Goal: Information Seeking & Learning: Learn about a topic

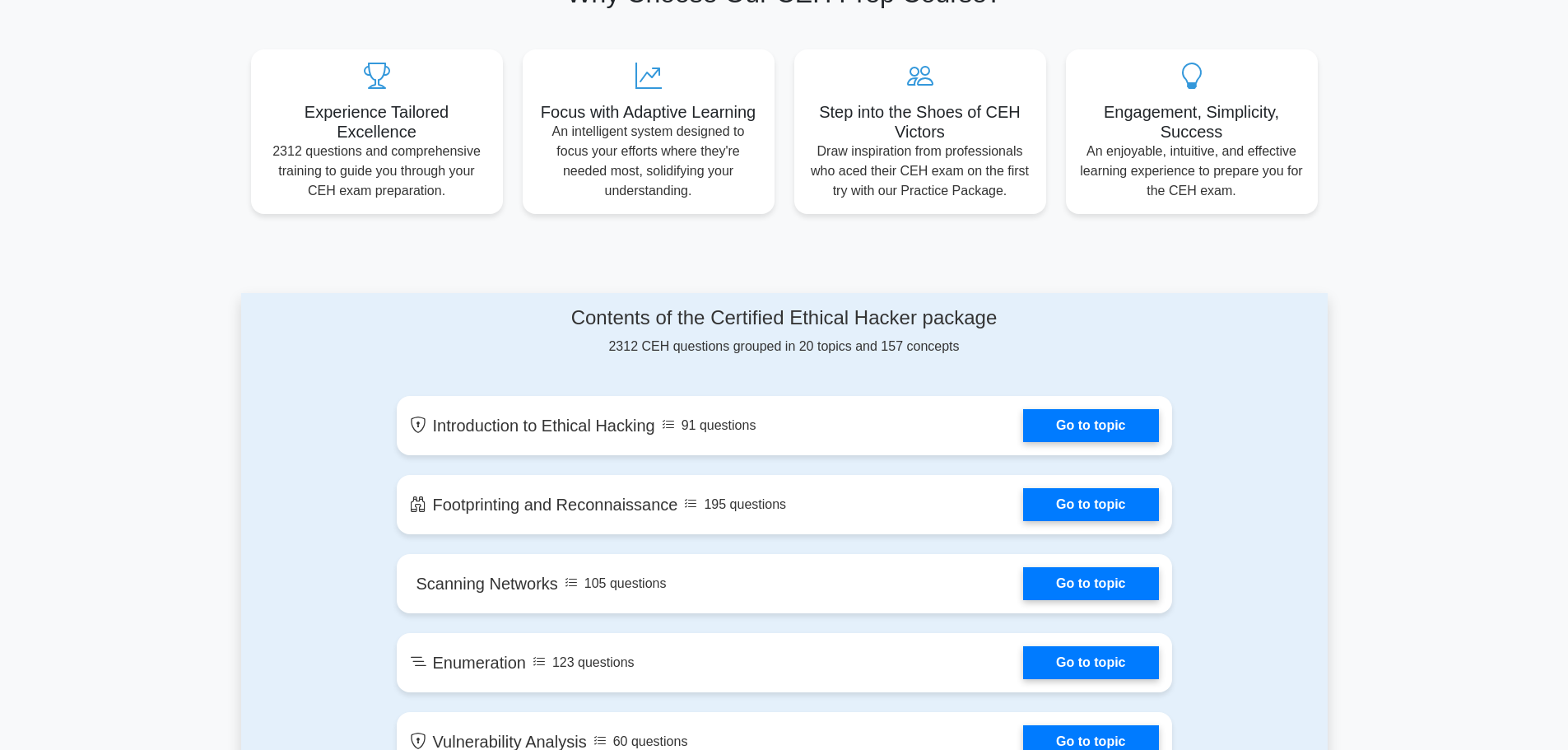
scroll to position [823, 0]
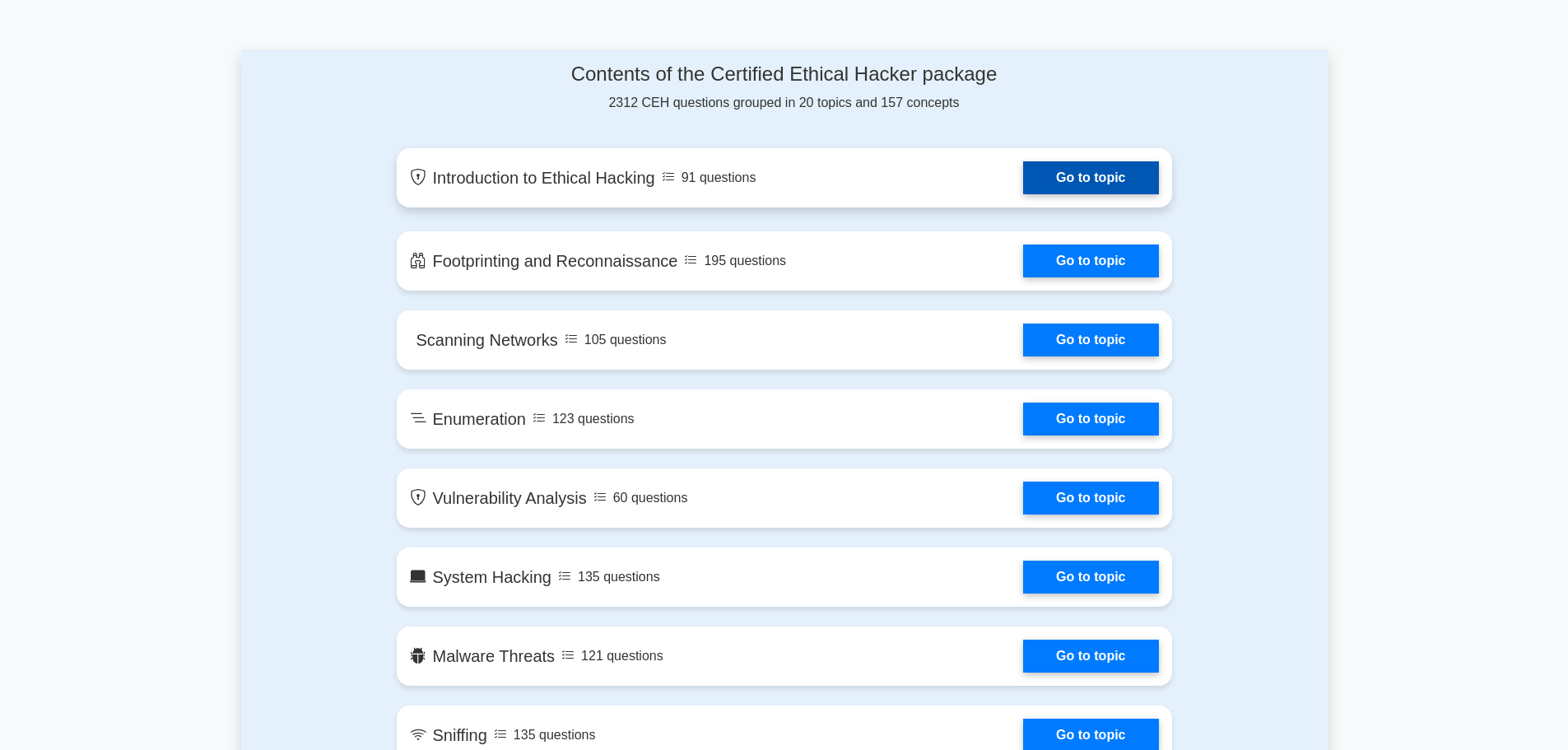
click at [1088, 188] on link "Go to topic" at bounding box center [1090, 178] width 135 height 33
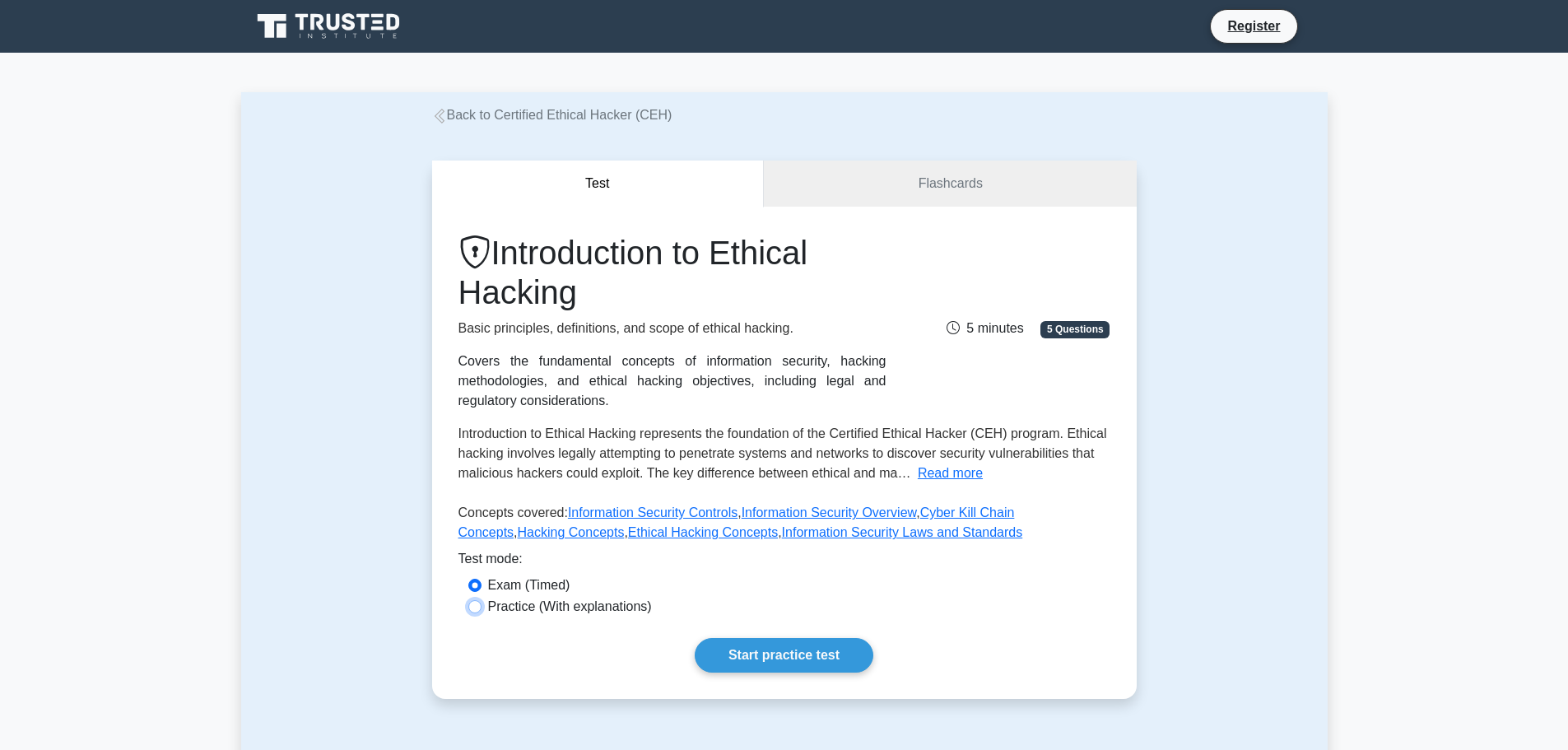
click at [480, 604] on input "Practice (With explanations)" at bounding box center [475, 607] width 13 height 13
radio input "true"
click at [787, 647] on link "Start practice test" at bounding box center [784, 655] width 179 height 35
click at [744, 669] on link "Start practice test" at bounding box center [784, 655] width 179 height 35
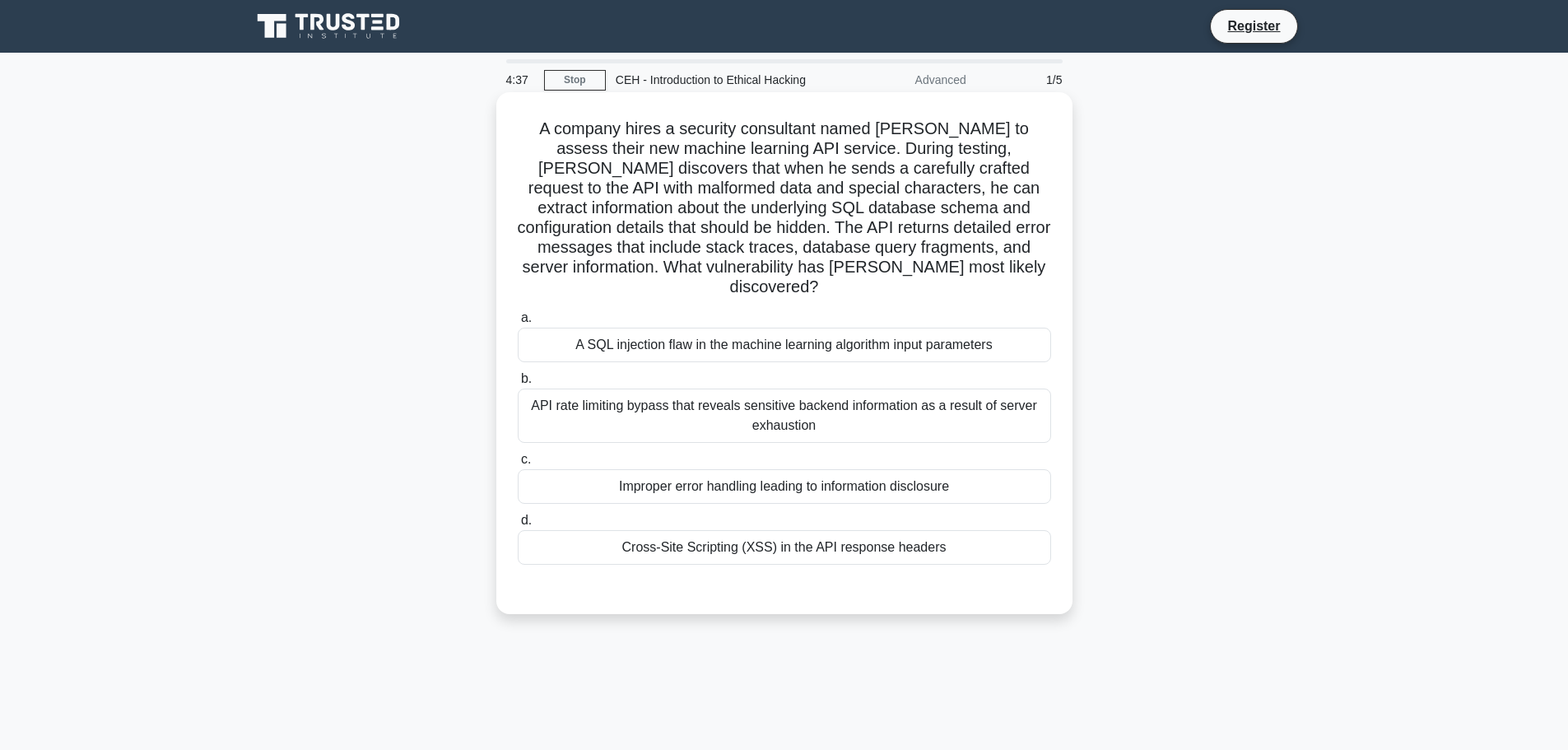
click at [749, 328] on div "A SQL injection flaw in the machine learning algorithm input parameters" at bounding box center [785, 345] width 534 height 35
click at [518, 324] on input "a. A SQL injection flaw in the machine learning algorithm input parameters" at bounding box center [518, 318] width 0 height 11
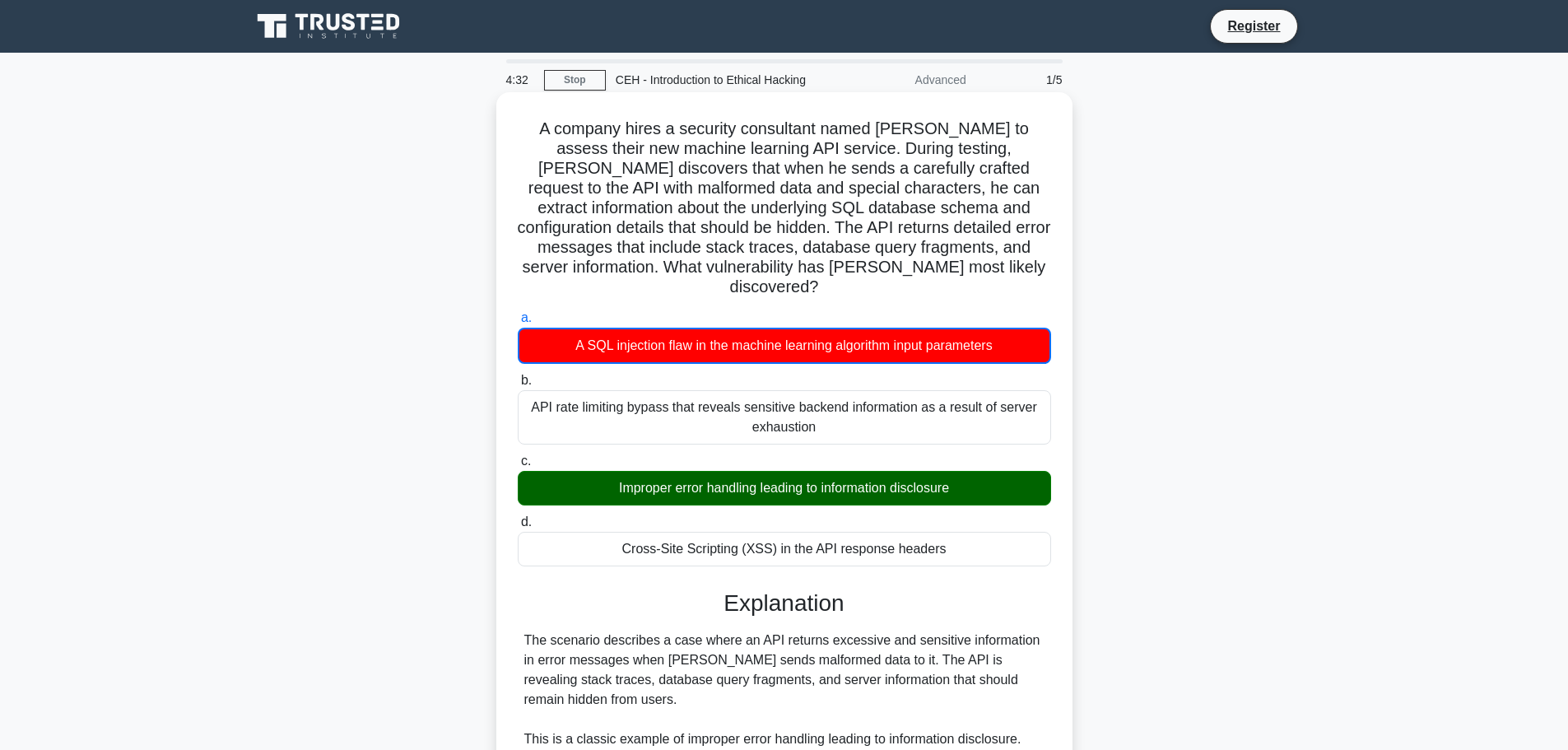
click at [838, 482] on div "Improper error handling leading to information disclosure" at bounding box center [785, 488] width 534 height 35
click at [518, 467] on input "c. Improper error handling leading to information disclosure" at bounding box center [518, 461] width 0 height 11
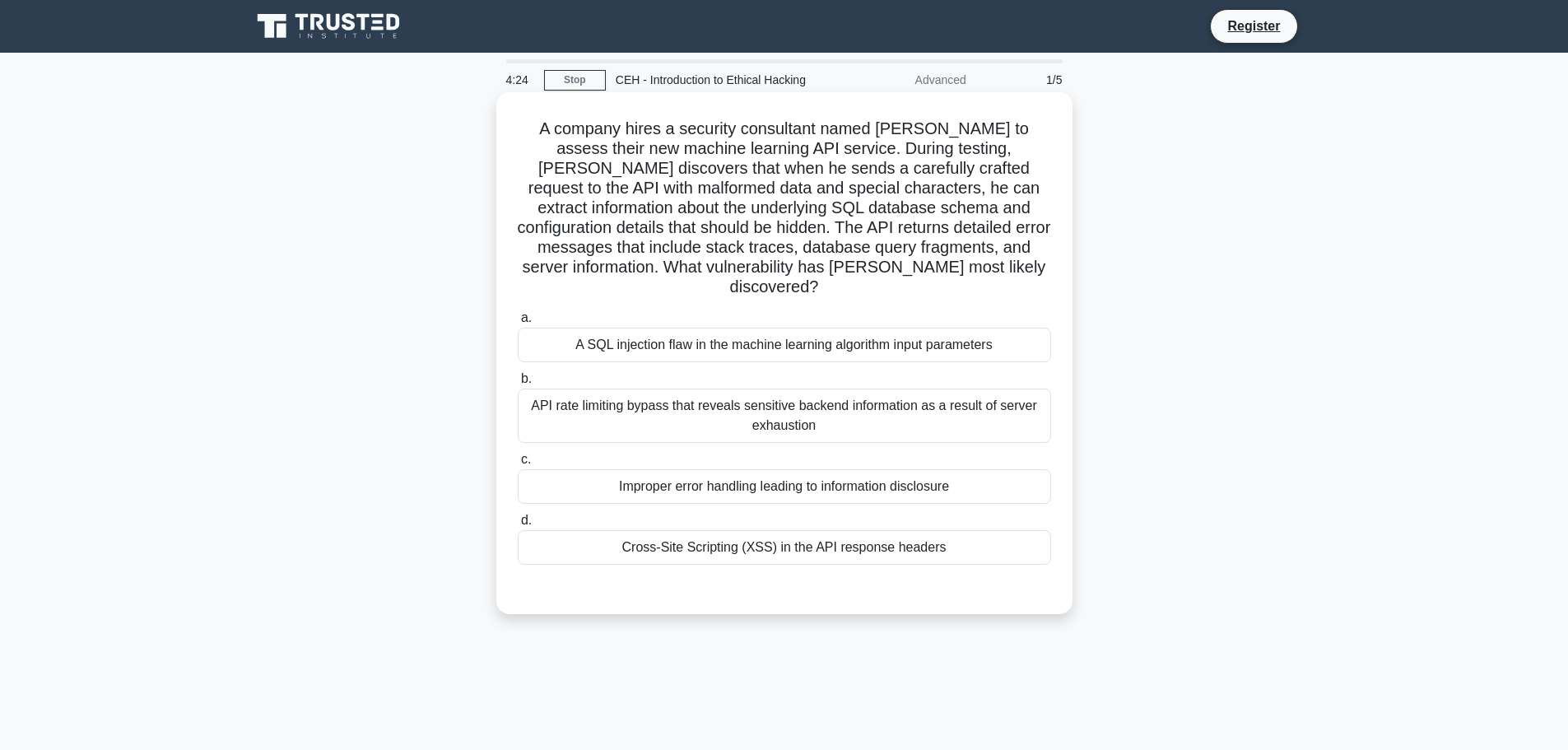
click at [697, 477] on div "Improper error handling leading to information disclosure" at bounding box center [785, 487] width 534 height 35
click at [518, 465] on input "c. Improper error handling leading to information disclosure" at bounding box center [518, 459] width 0 height 11
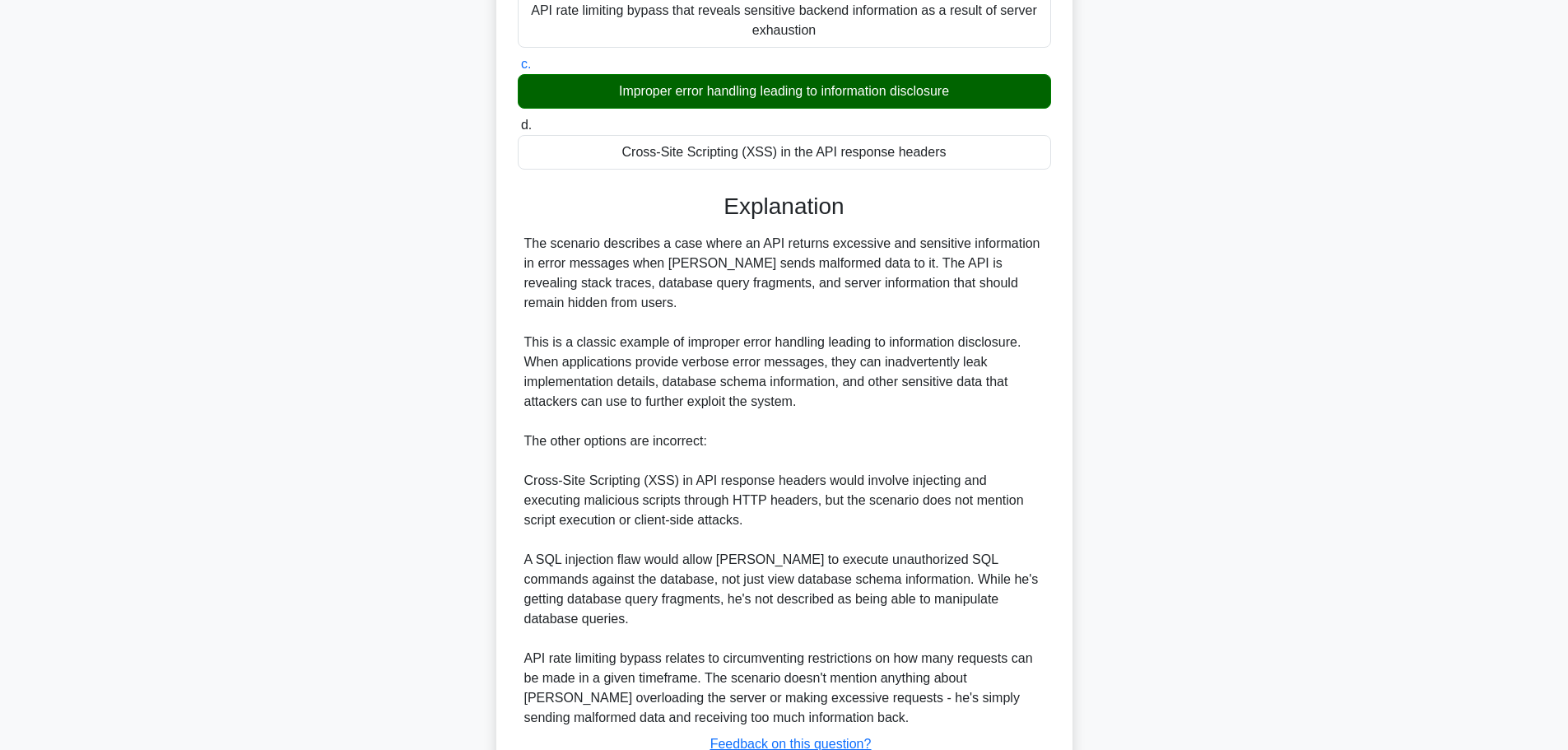
scroll to position [464, 0]
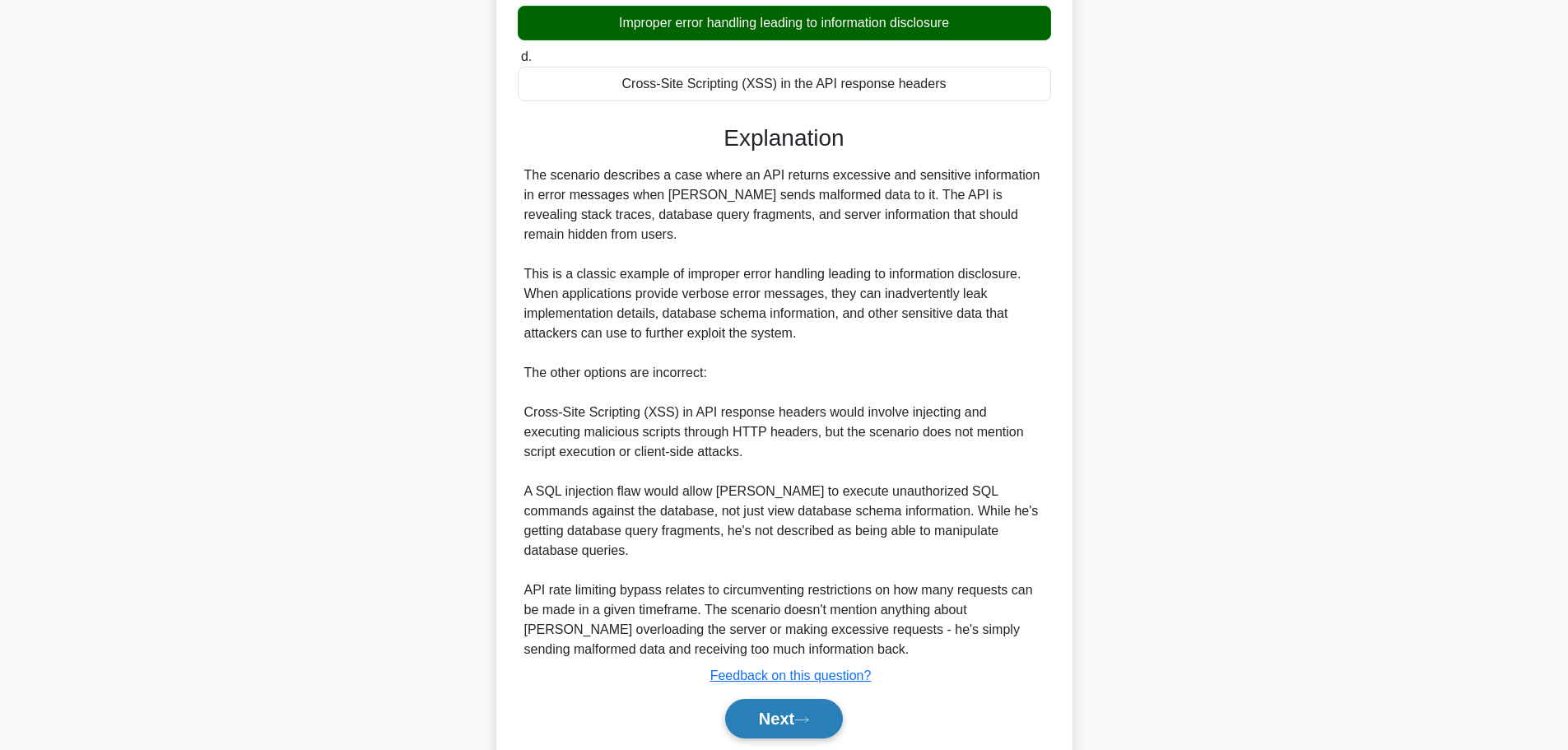
click at [821, 699] on button "Next" at bounding box center [784, 719] width 118 height 40
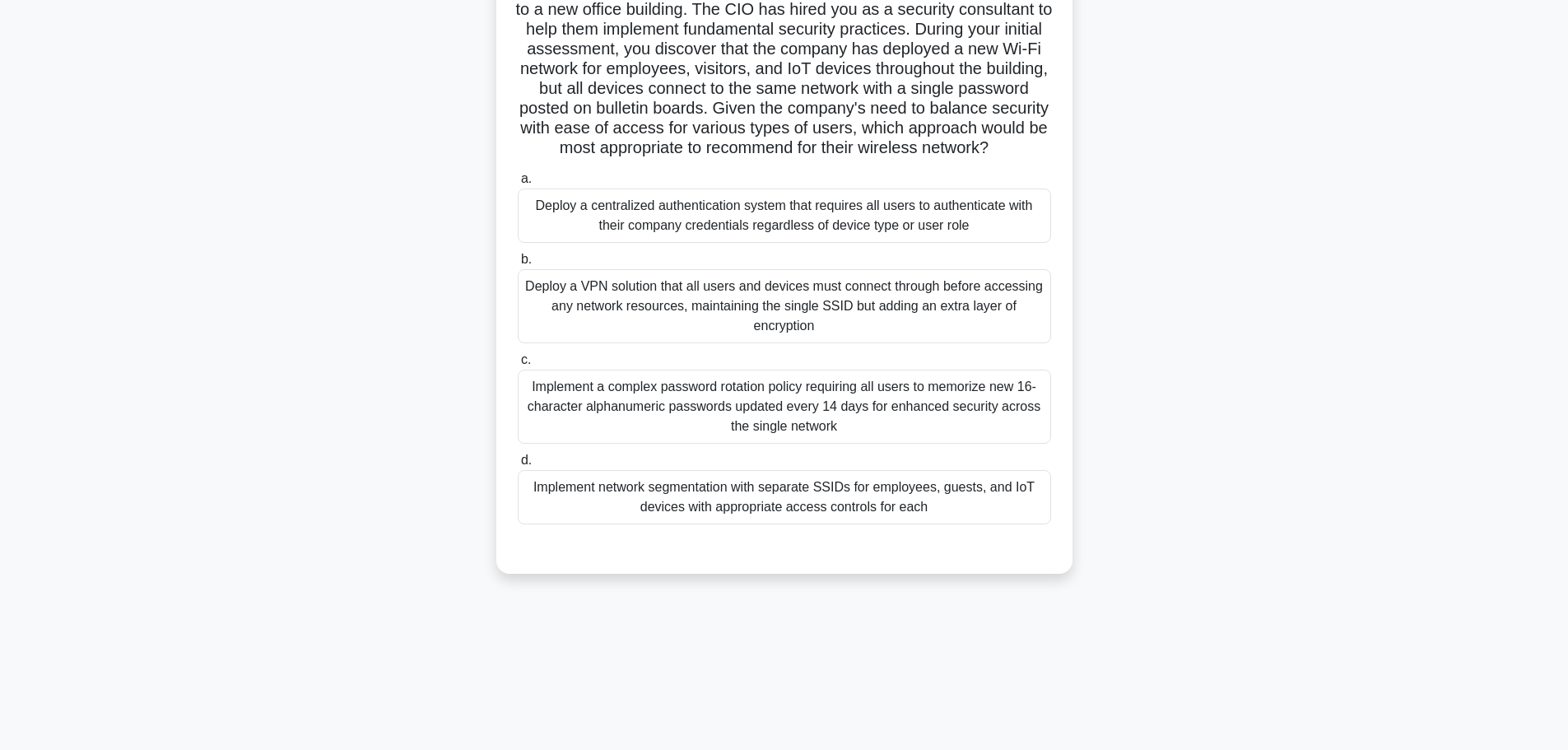
scroll to position [0, 0]
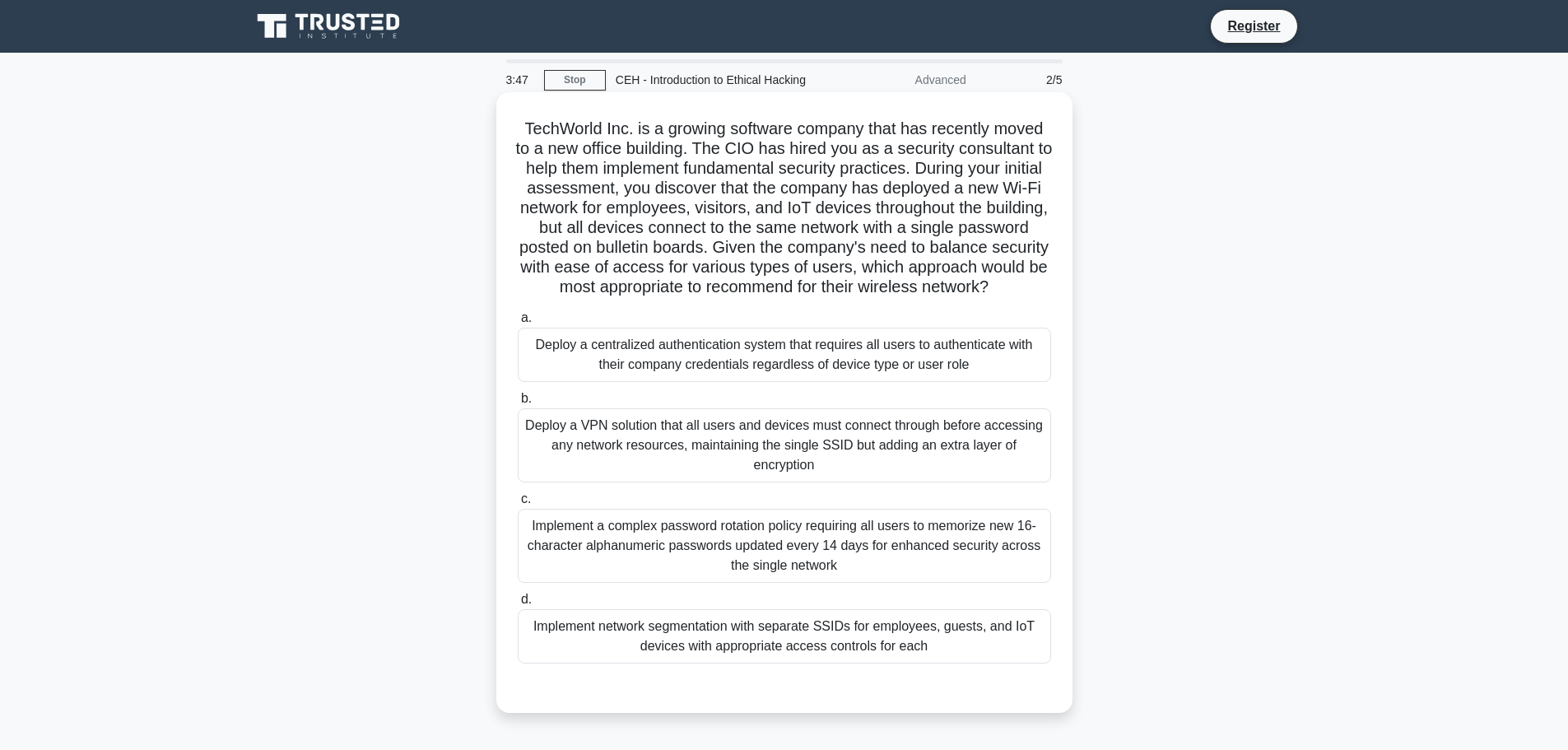
click at [863, 646] on div "Implement network segmentation with separate SSIDs for employees, guests, and I…" at bounding box center [785, 636] width 534 height 54
click at [518, 605] on input "d. Implement network segmentation with separate SSIDs for employees, guests, an…" at bounding box center [518, 599] width 0 height 11
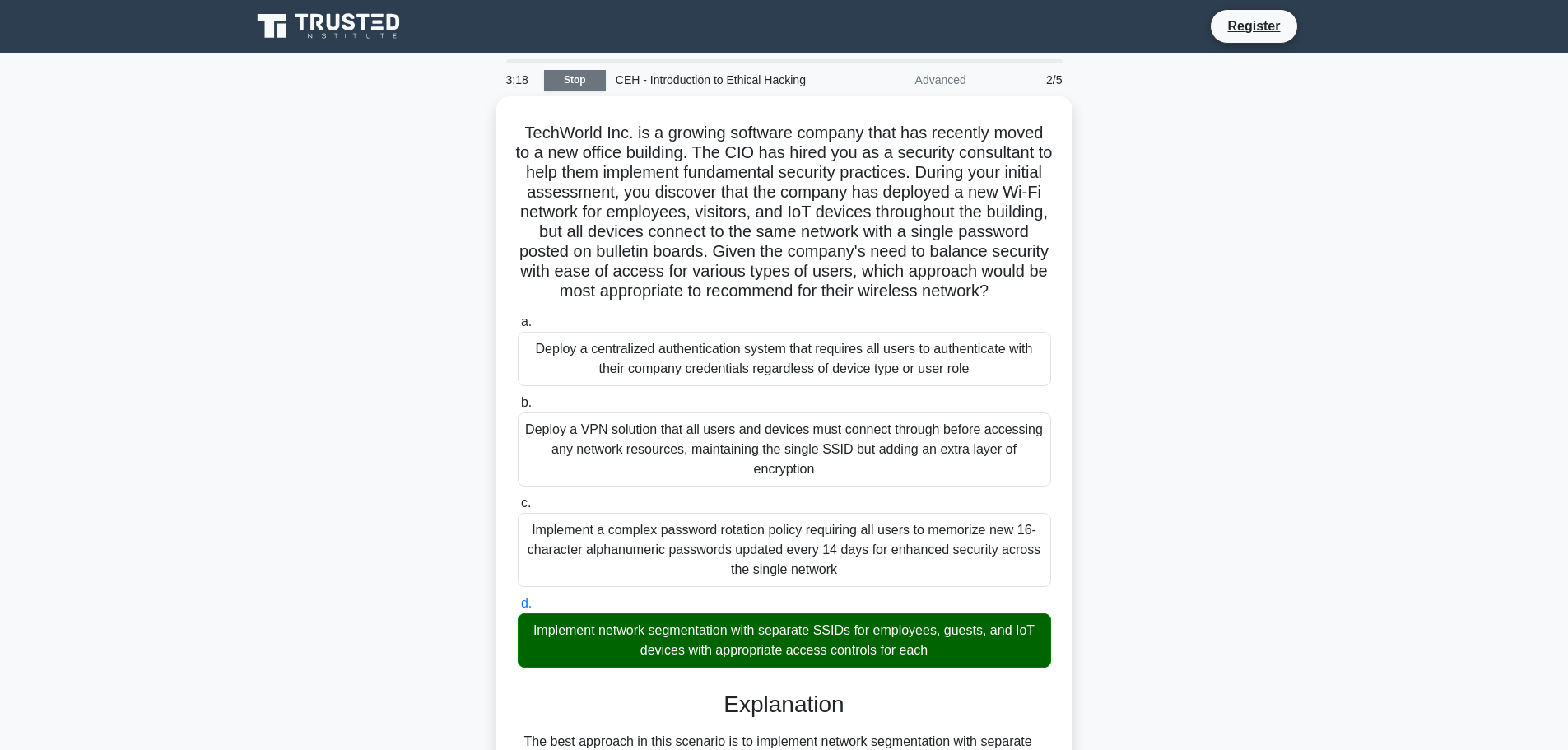
click at [573, 82] on link "Stop" at bounding box center [575, 80] width 62 height 21
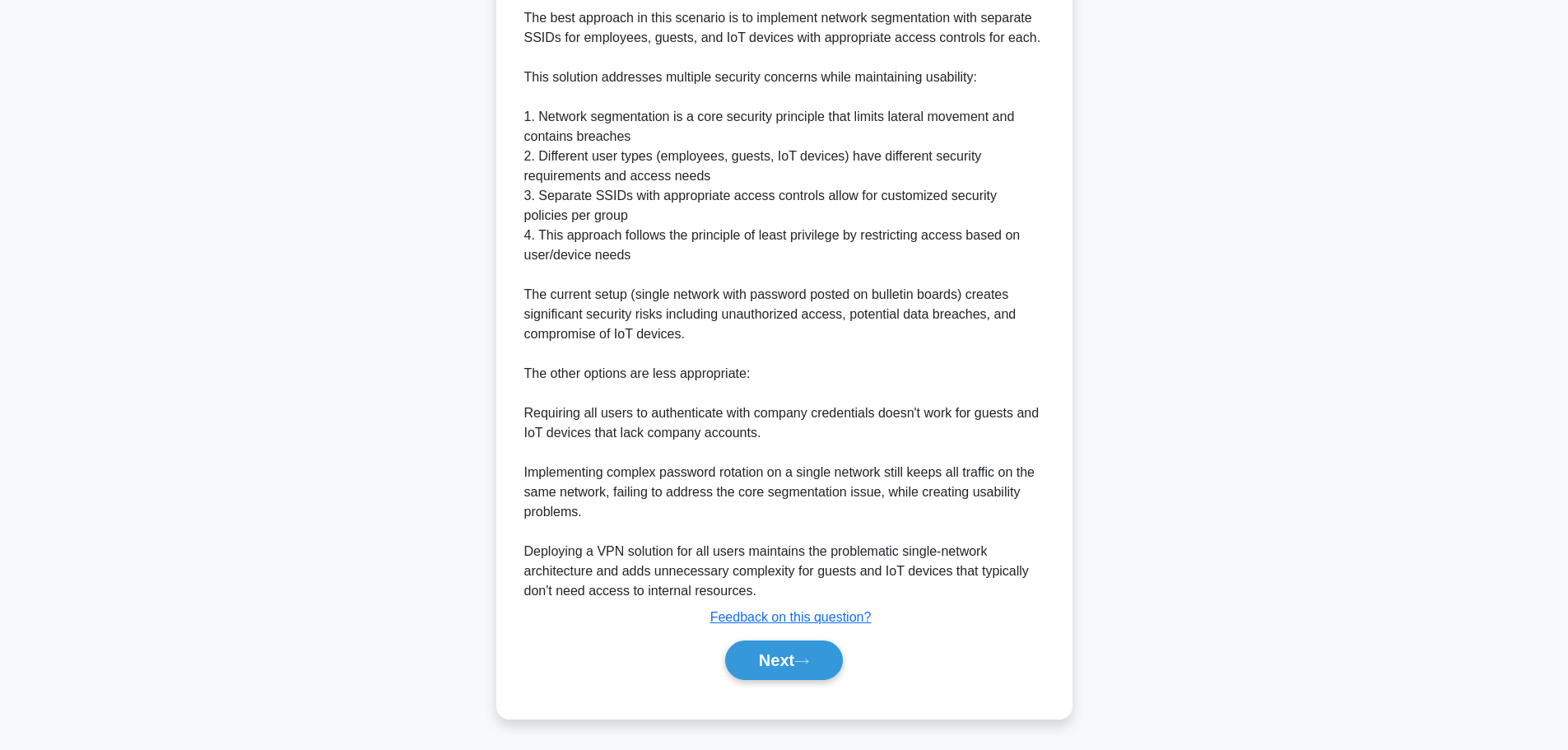
scroll to position [740, 0]
click at [769, 660] on button "Next" at bounding box center [784, 660] width 118 height 40
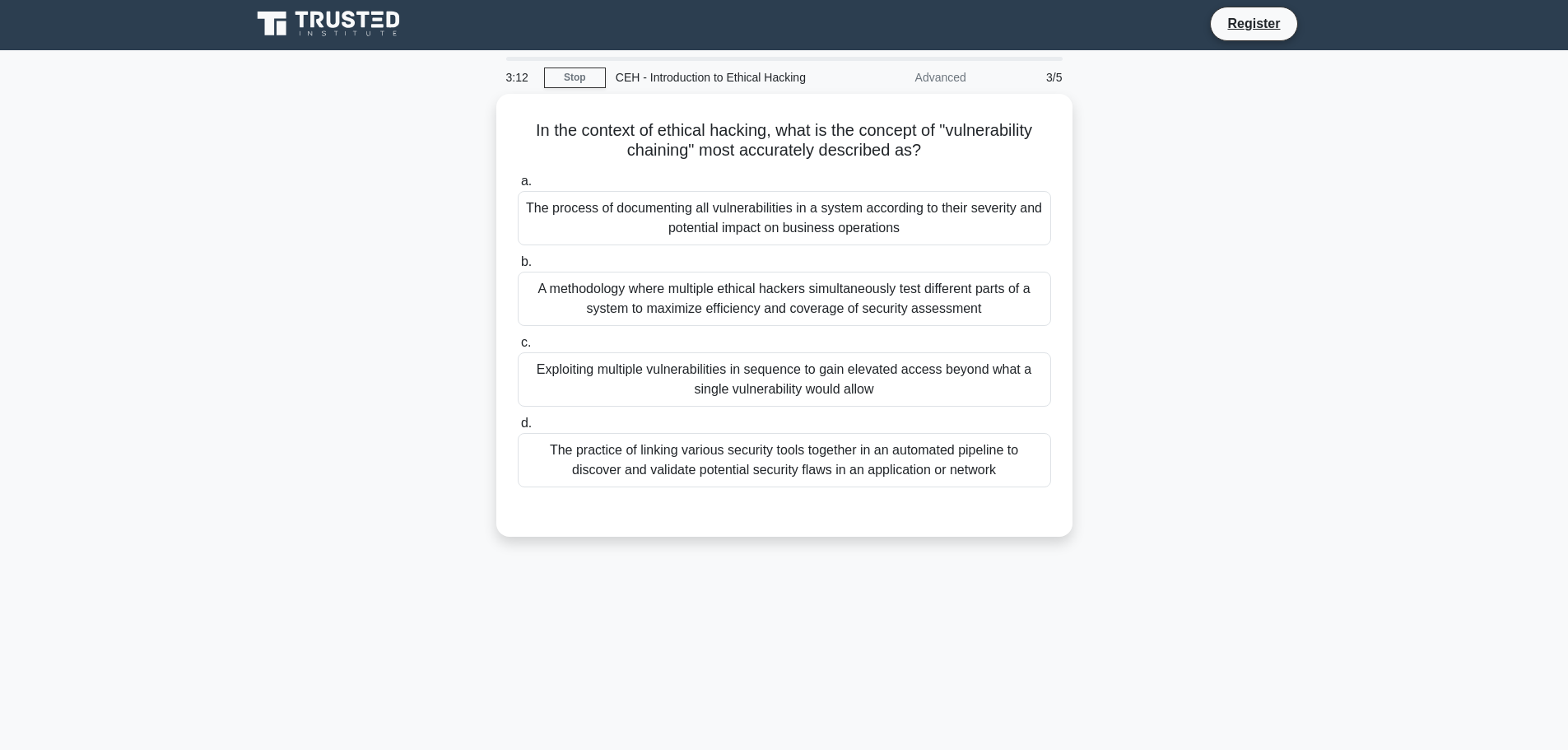
scroll to position [0, 0]
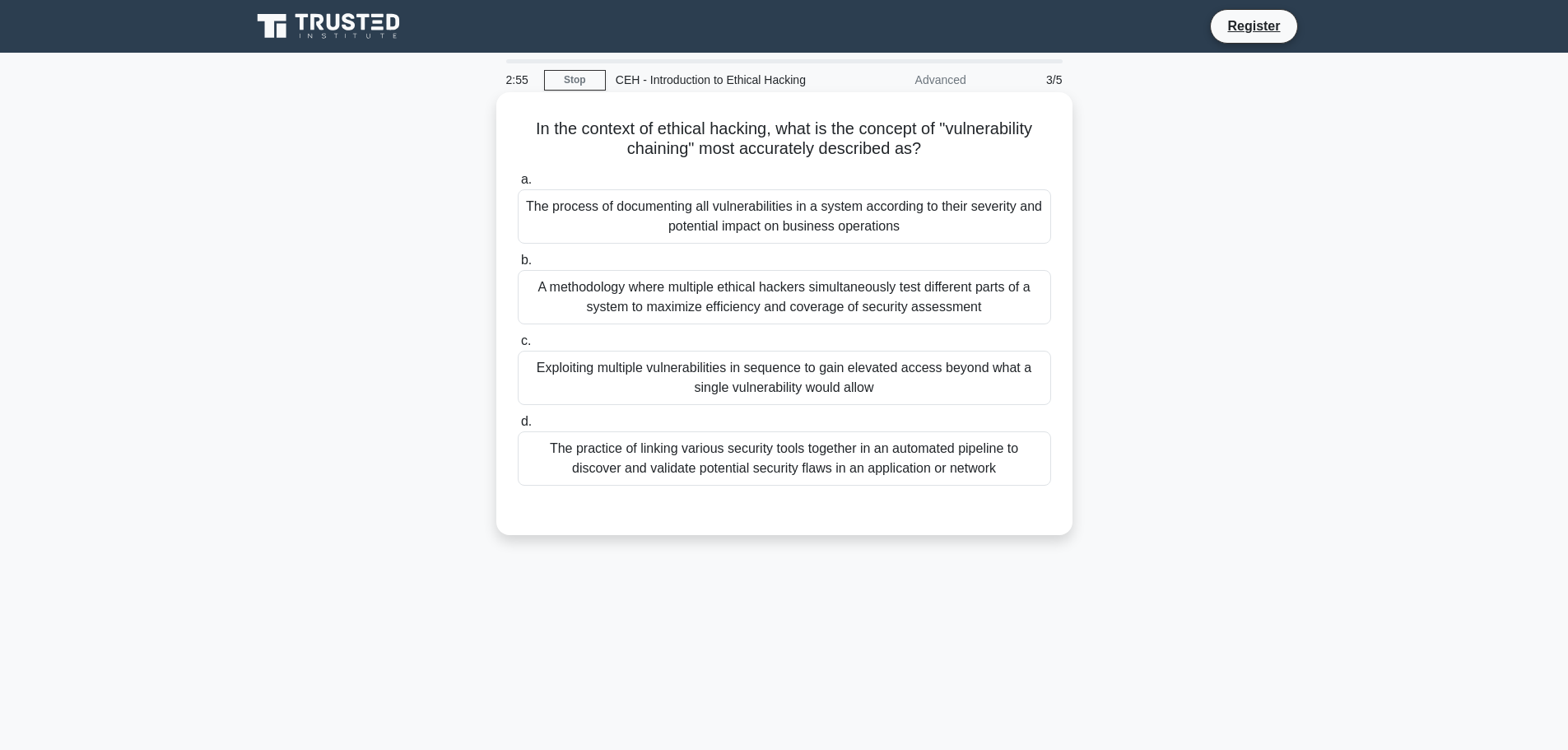
click at [817, 394] on div "Exploiting multiple vulnerabilities in sequence to gain elevated access beyond …" at bounding box center [785, 378] width 534 height 54
click at [518, 347] on input "c. Exploiting multiple vulnerabilities in sequence to gain elevated access beyo…" at bounding box center [518, 341] width 0 height 11
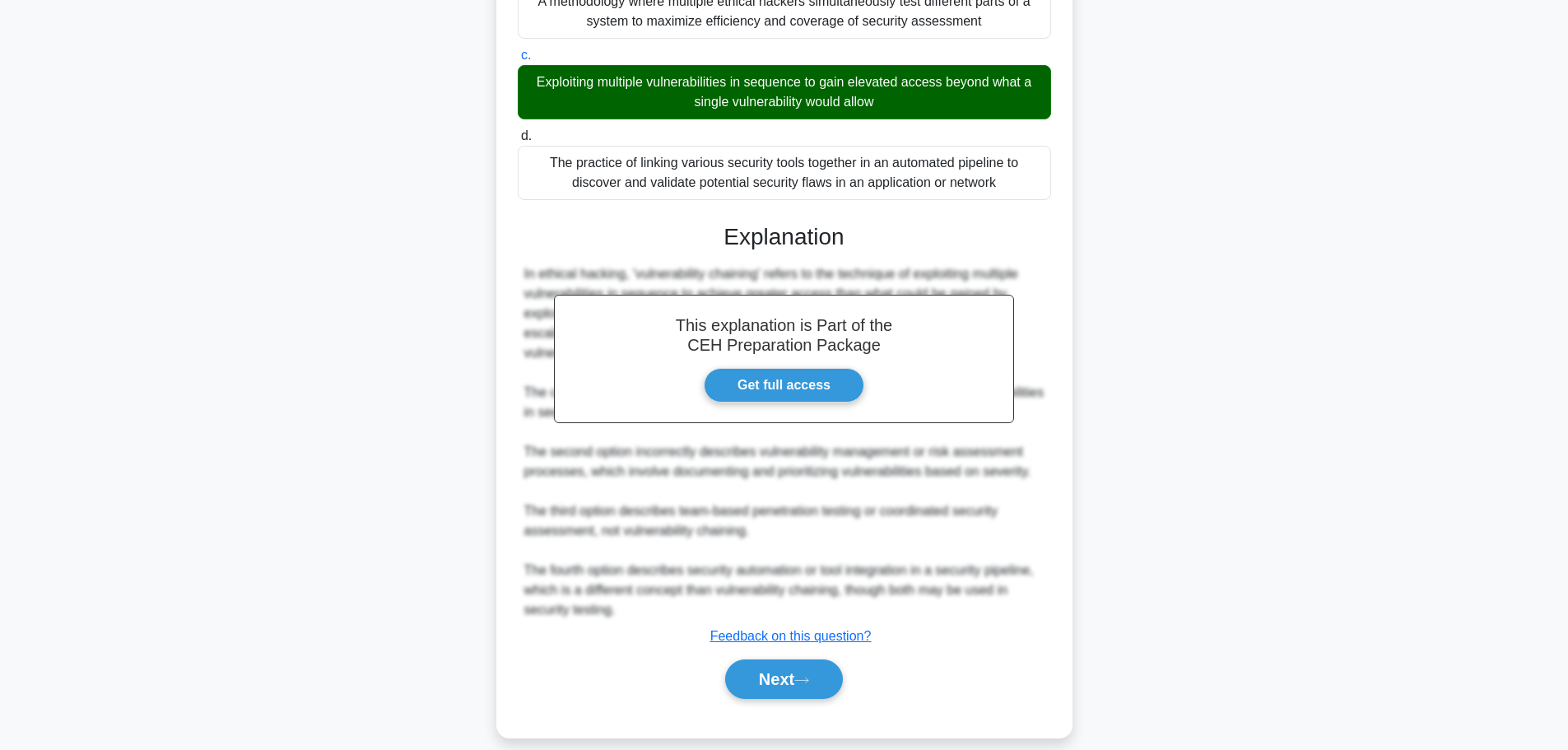
scroll to position [305, 0]
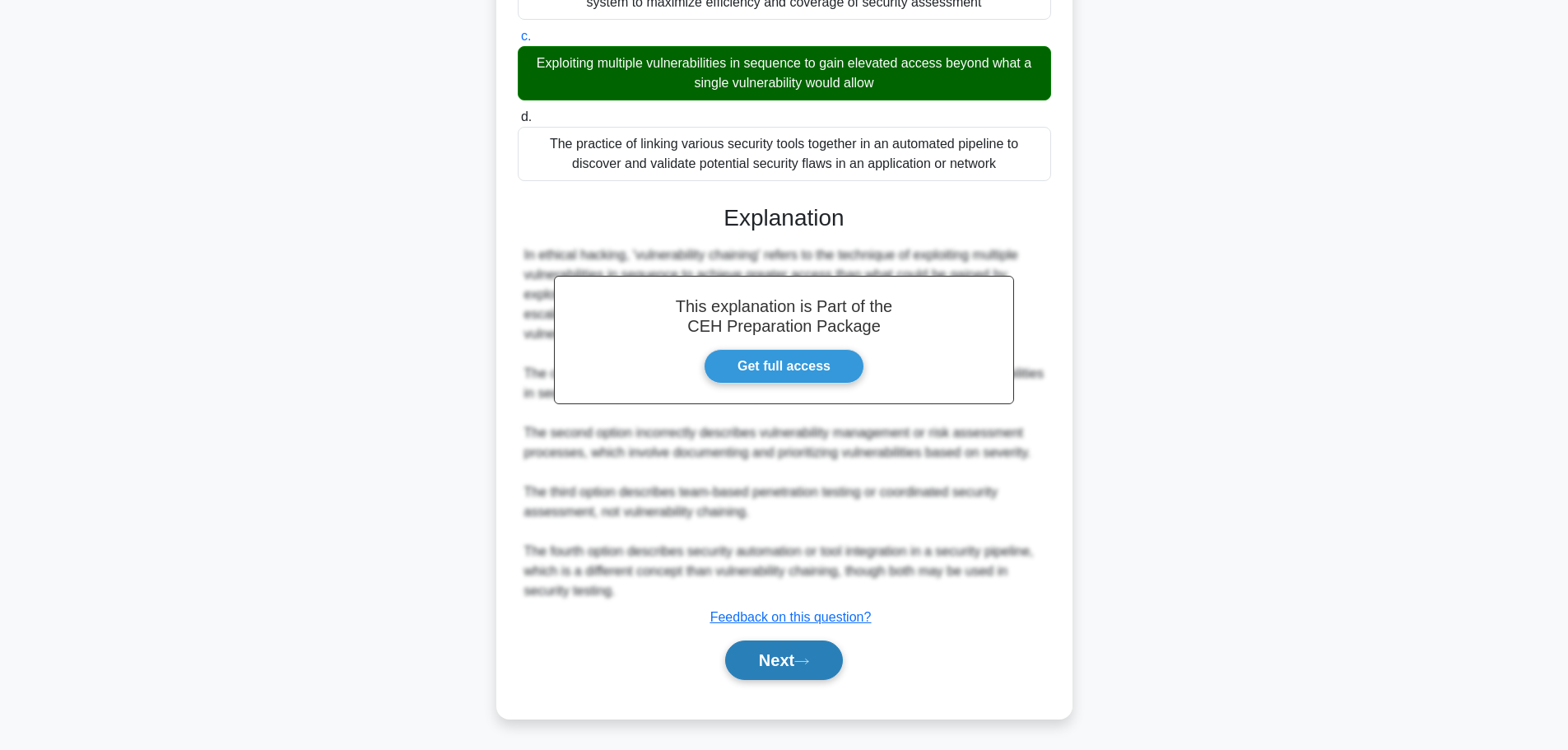
click at [800, 666] on button "Next" at bounding box center [784, 660] width 118 height 40
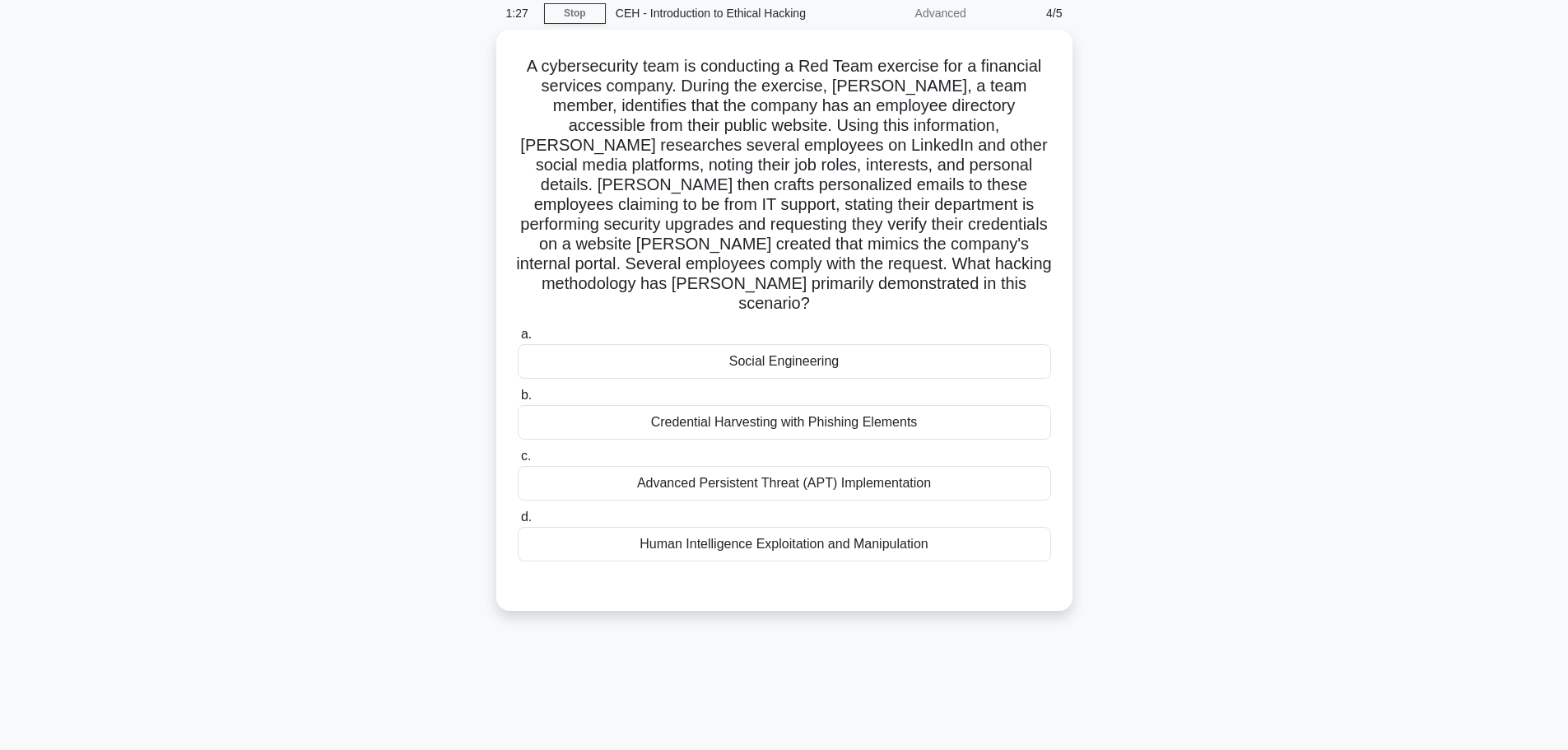
scroll to position [0, 0]
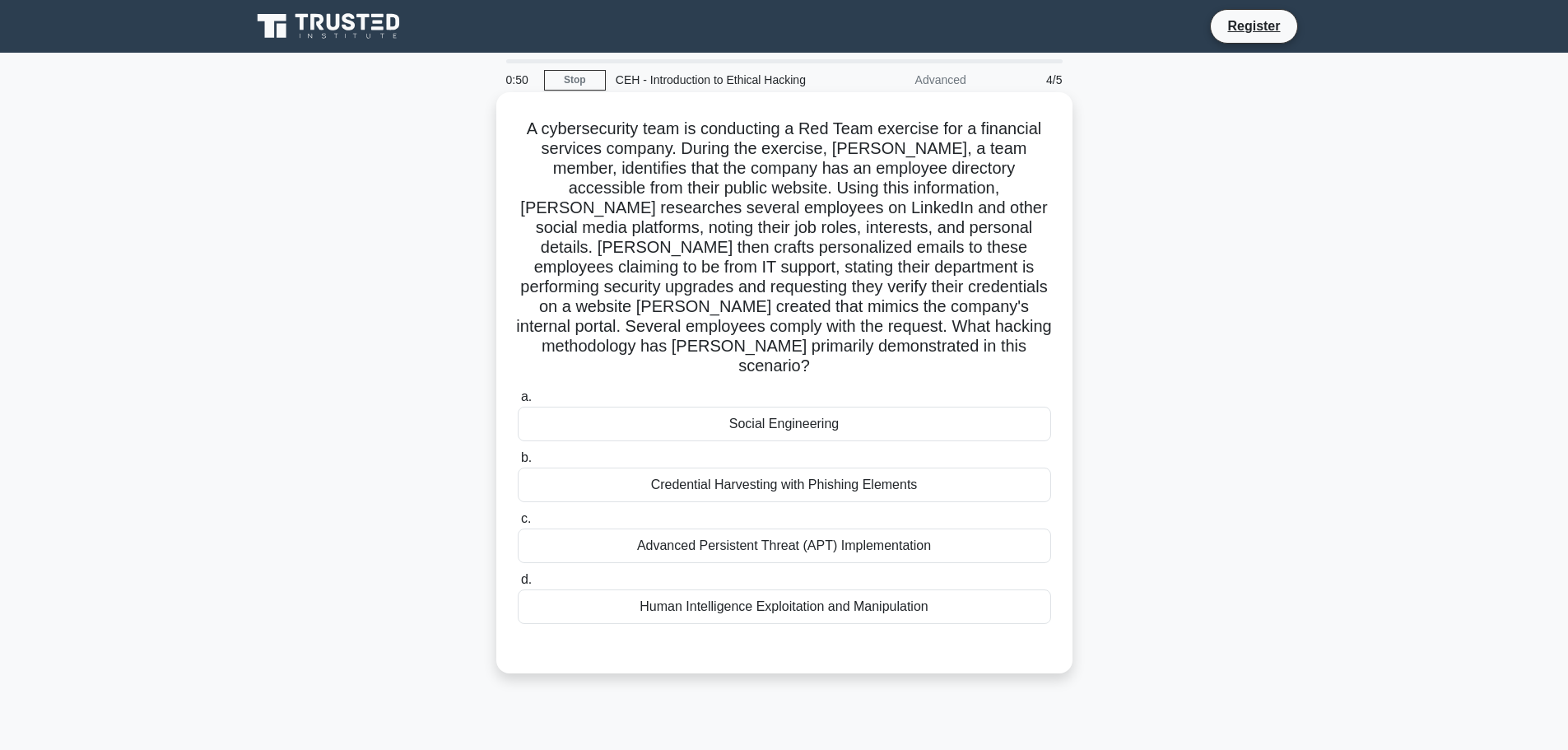
click at [713, 470] on div "Credential Harvesting with Phishing Elements" at bounding box center [785, 485] width 534 height 35
click at [518, 464] on input "b. Credential Harvesting with Phishing Elements" at bounding box center [518, 458] width 0 height 11
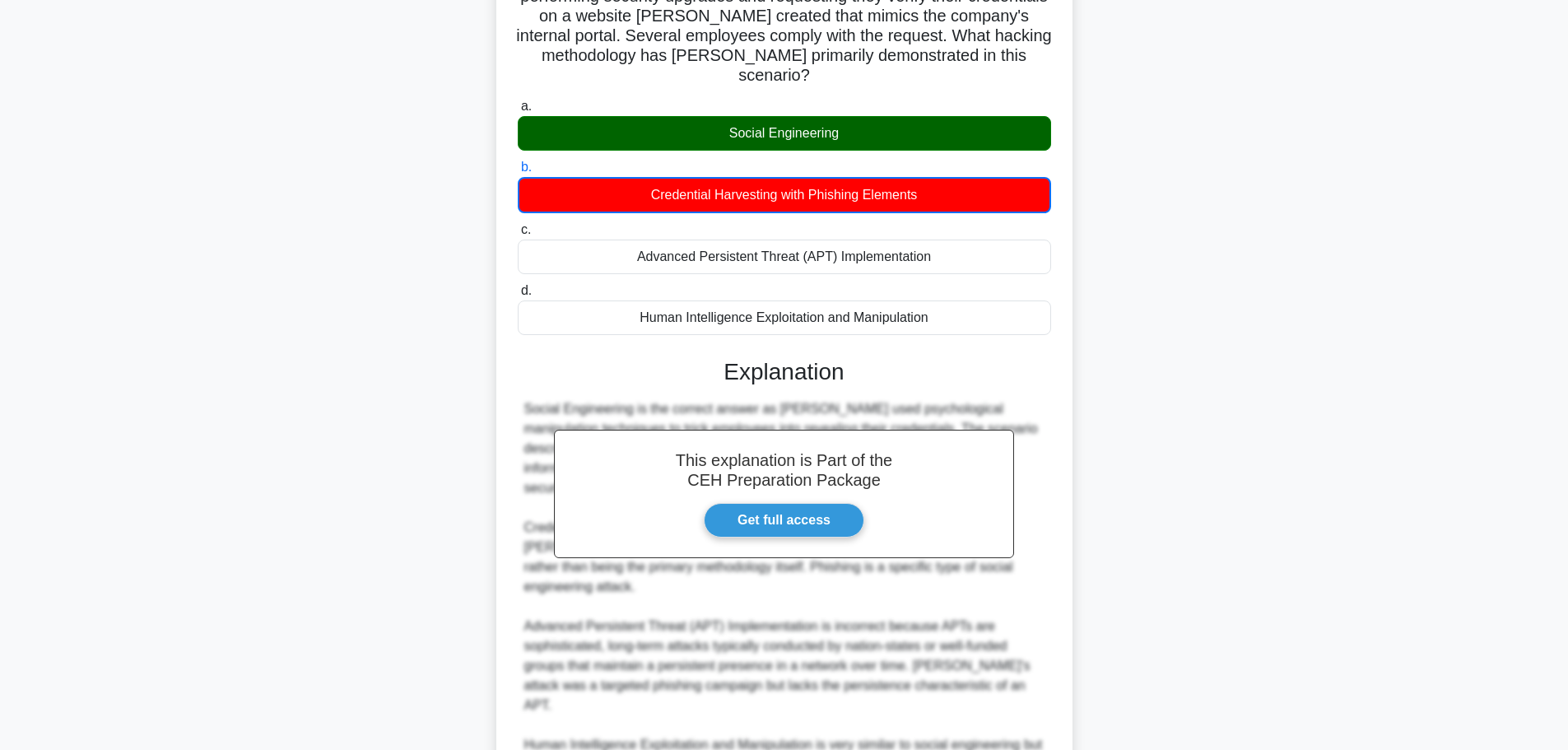
scroll to position [412, 0]
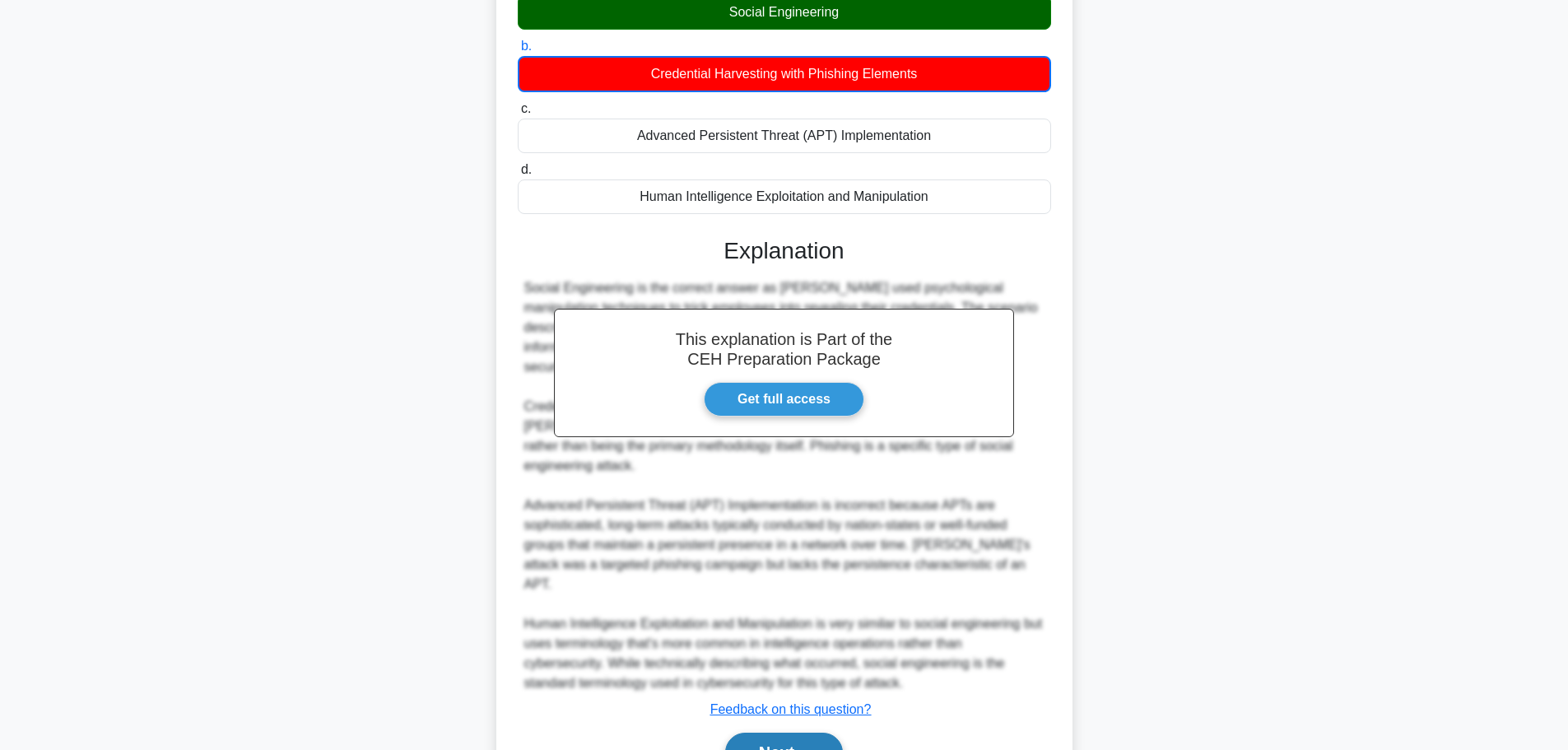
click at [805, 733] on button "Next" at bounding box center [784, 752] width 118 height 40
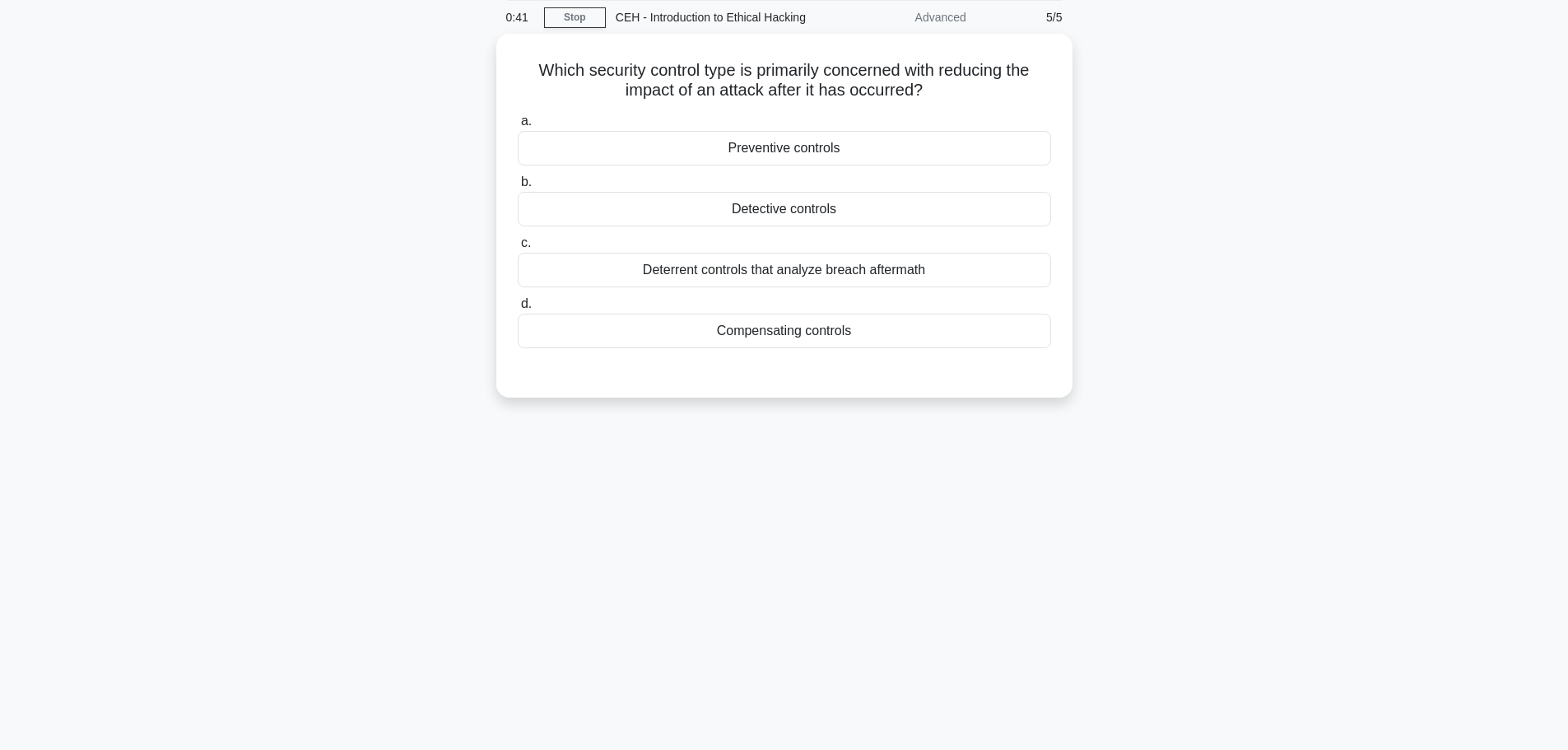
scroll to position [0, 0]
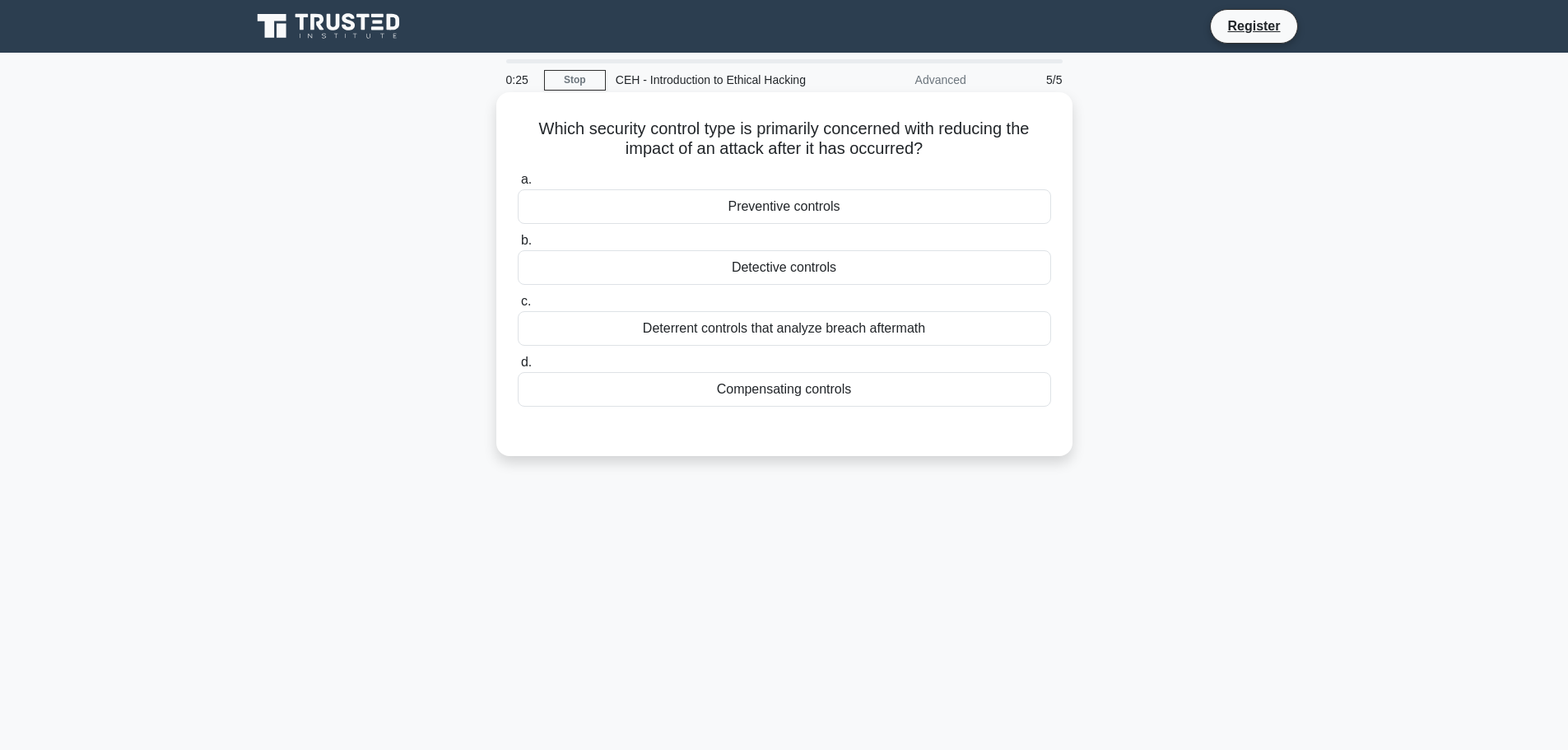
click at [754, 398] on div "Compensating controls" at bounding box center [785, 389] width 534 height 35
click at [518, 368] on input "d. Compensating controls" at bounding box center [518, 362] width 0 height 11
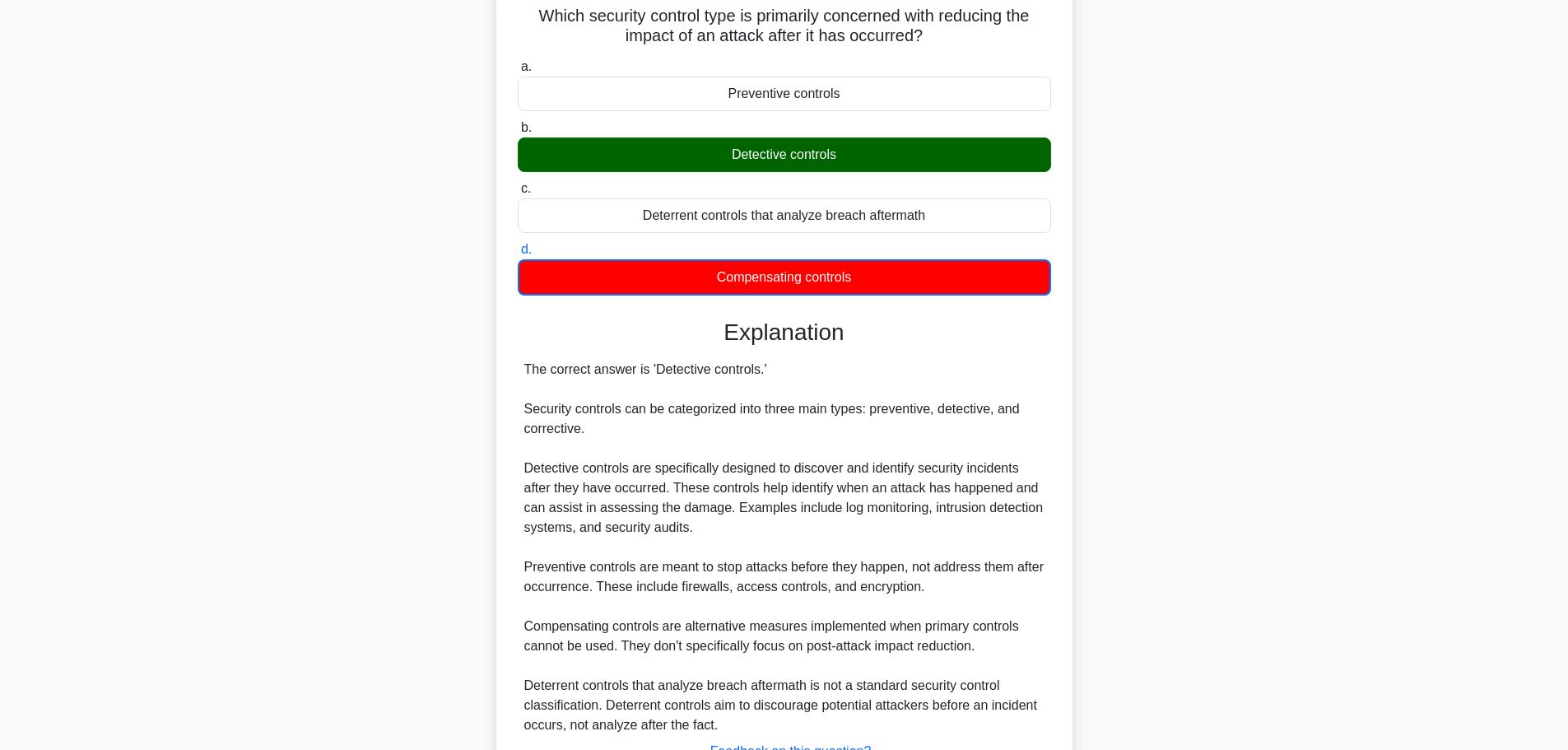
scroll to position [248, 0]
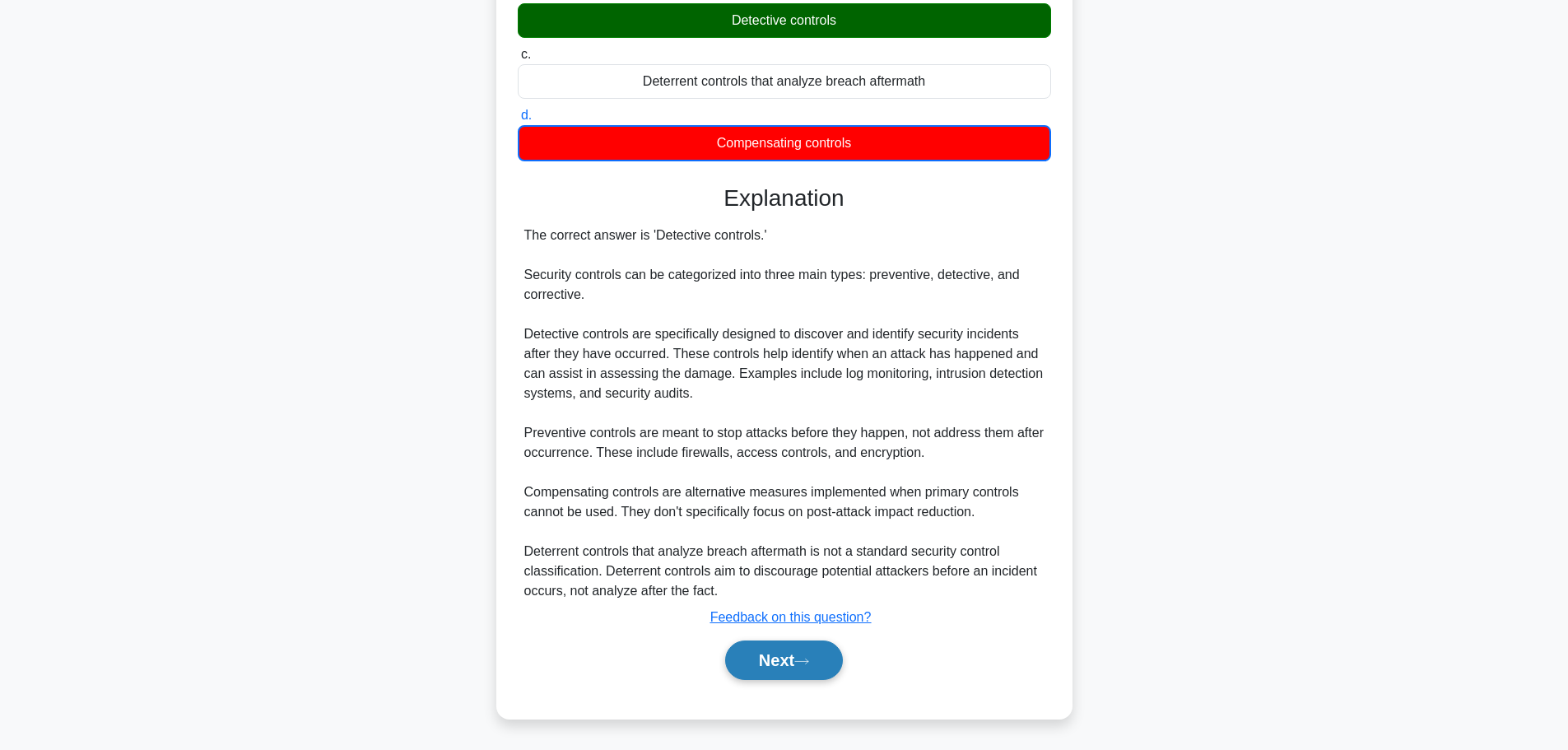
click at [769, 672] on button "Next" at bounding box center [784, 660] width 118 height 40
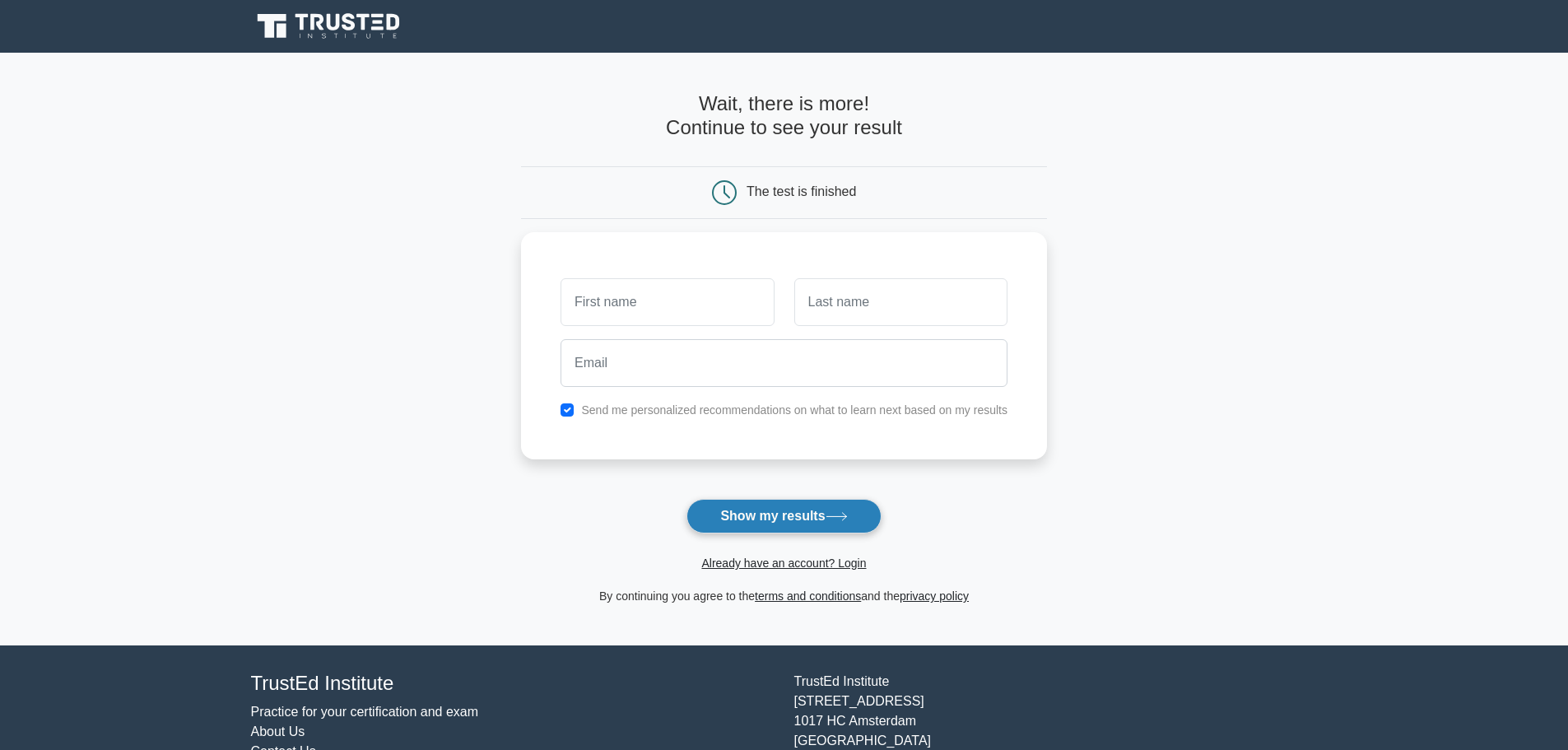
click at [793, 524] on button "Show my results" at bounding box center [784, 516] width 194 height 35
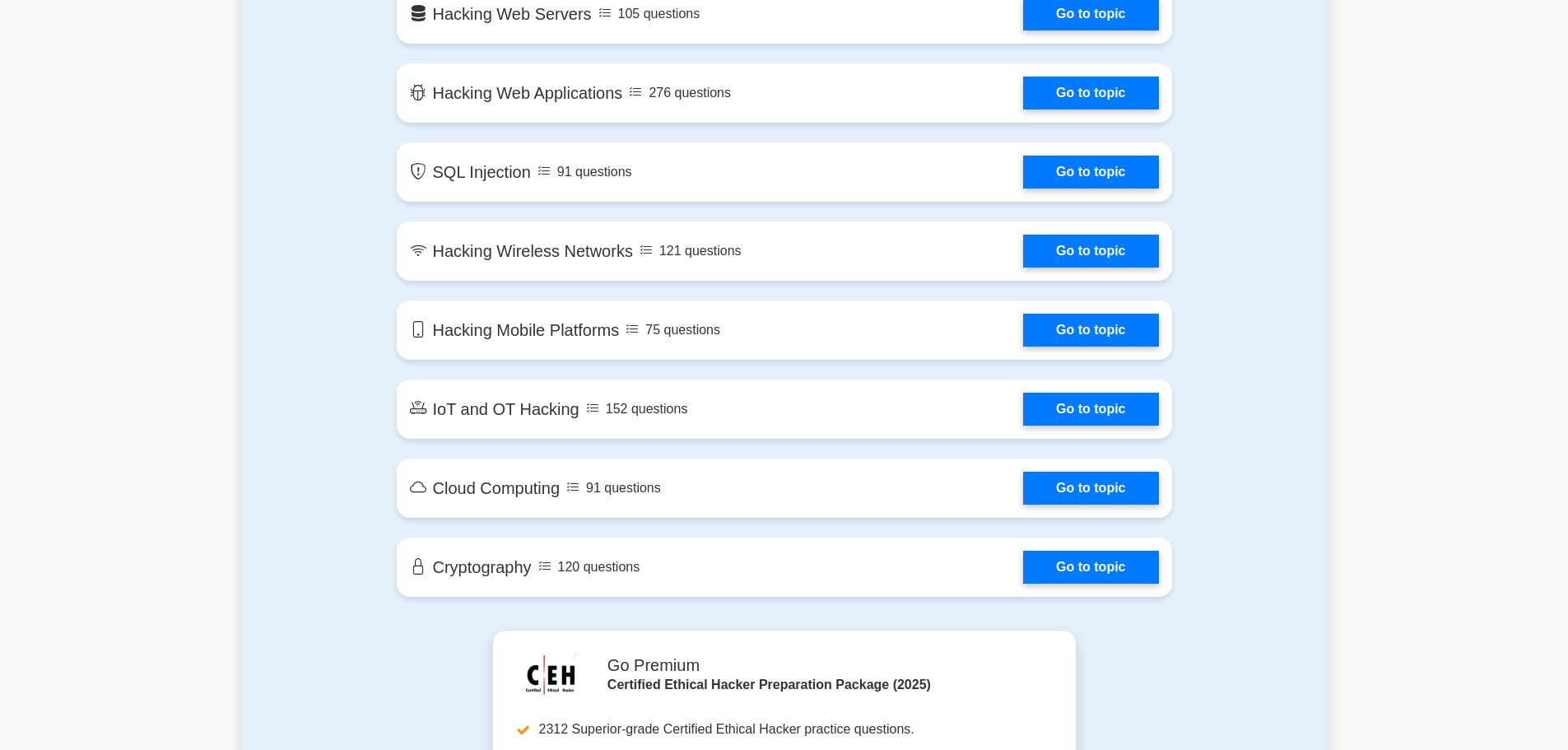
scroll to position [1893, 0]
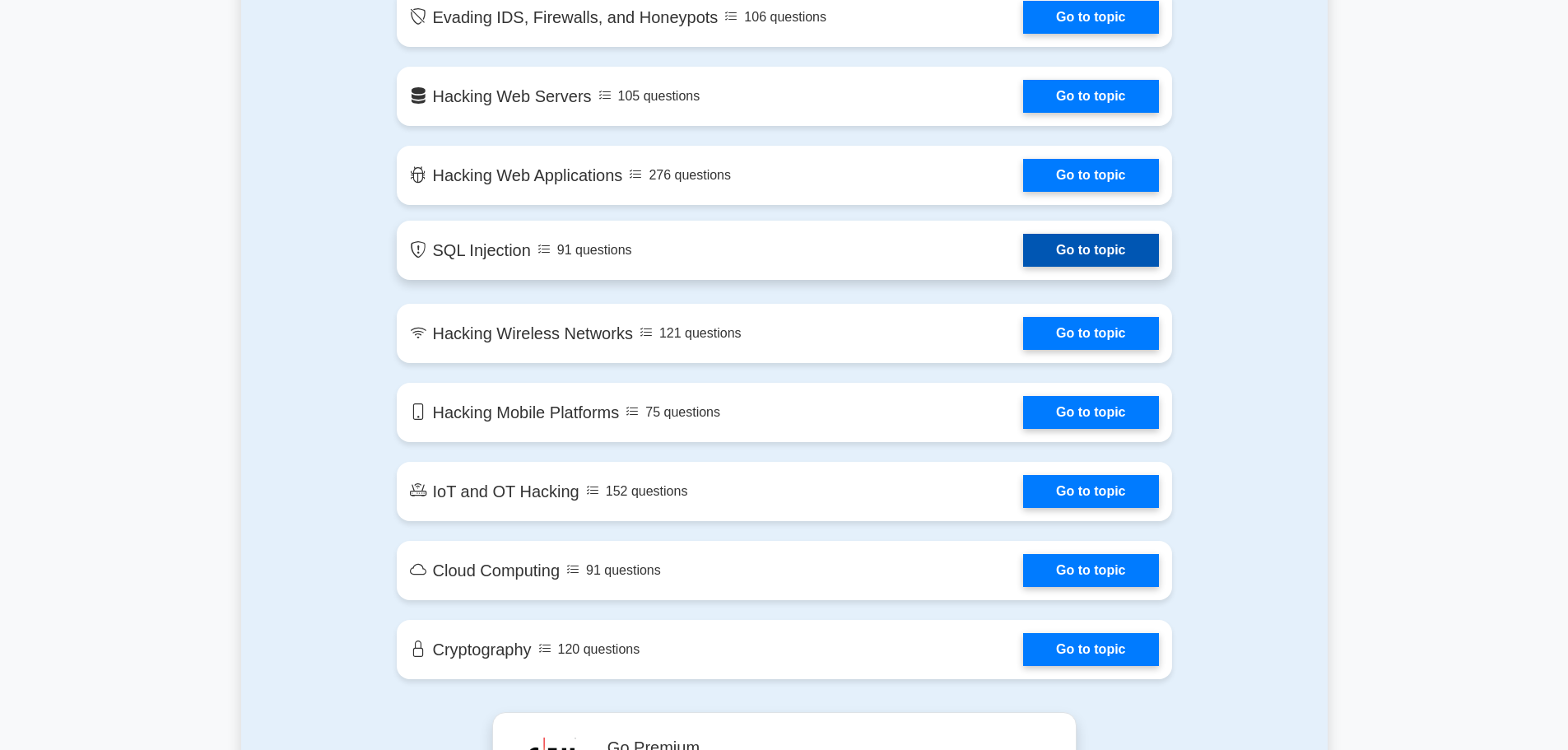
click at [1023, 245] on link "Go to topic" at bounding box center [1090, 250] width 135 height 33
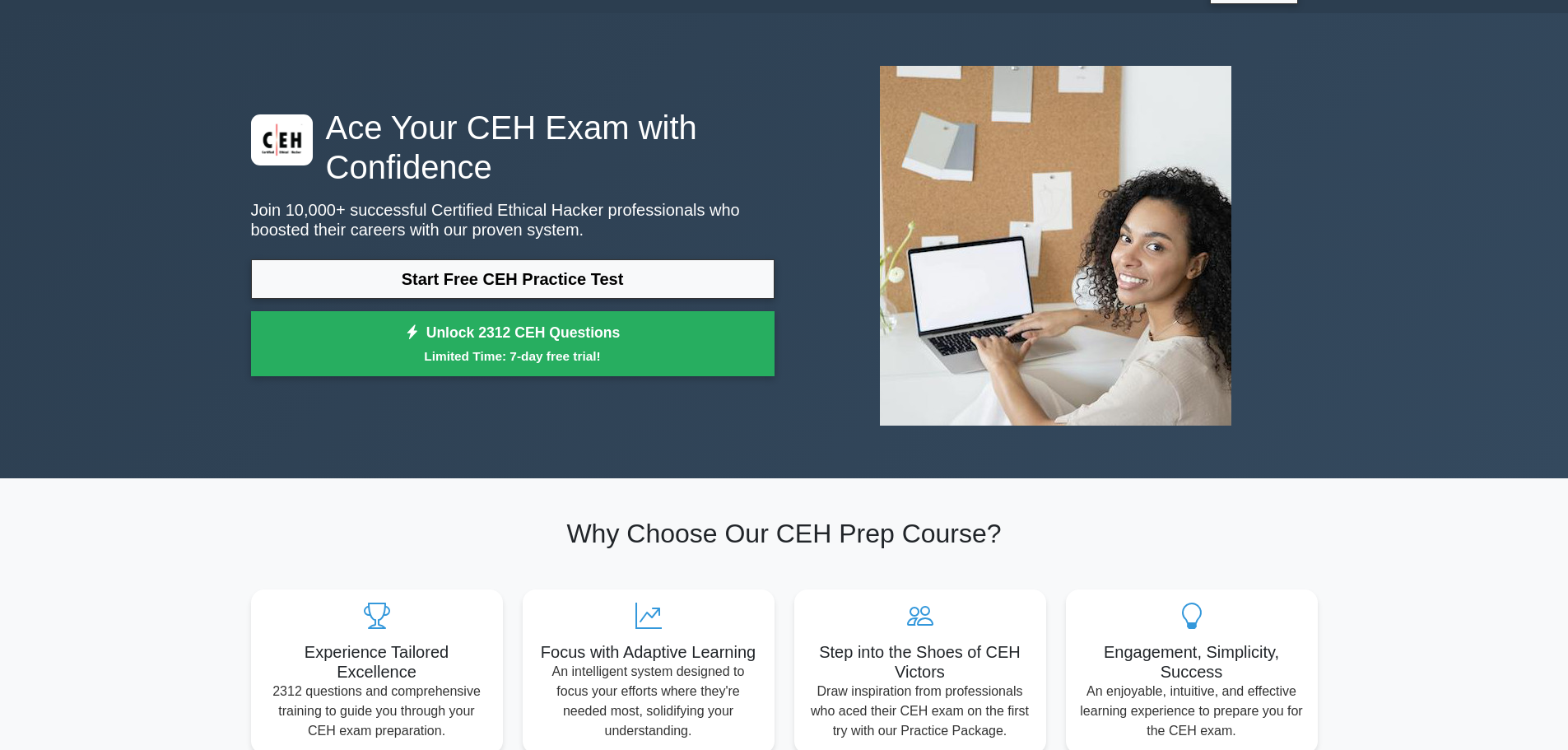
scroll to position [0, 0]
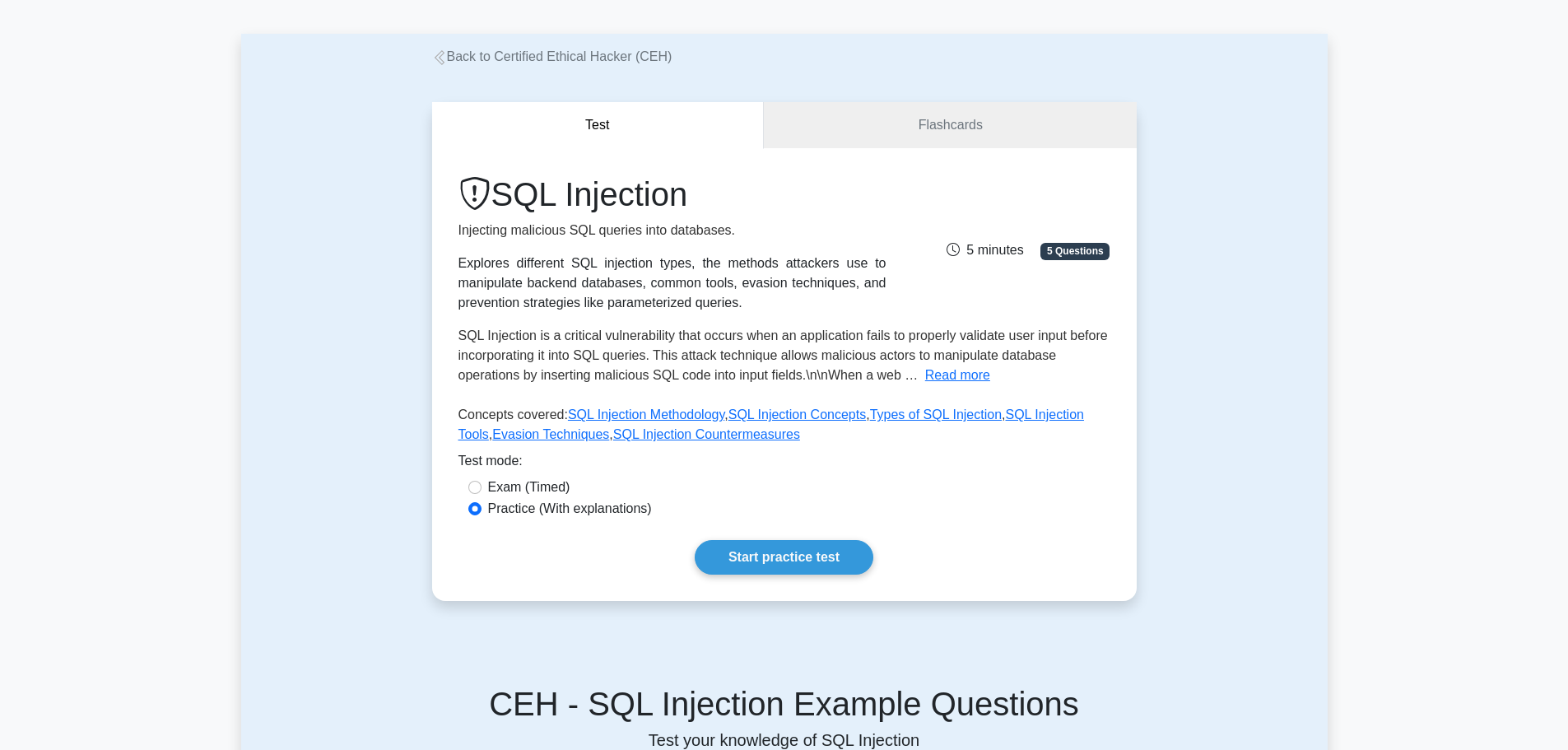
scroll to position [82, 0]
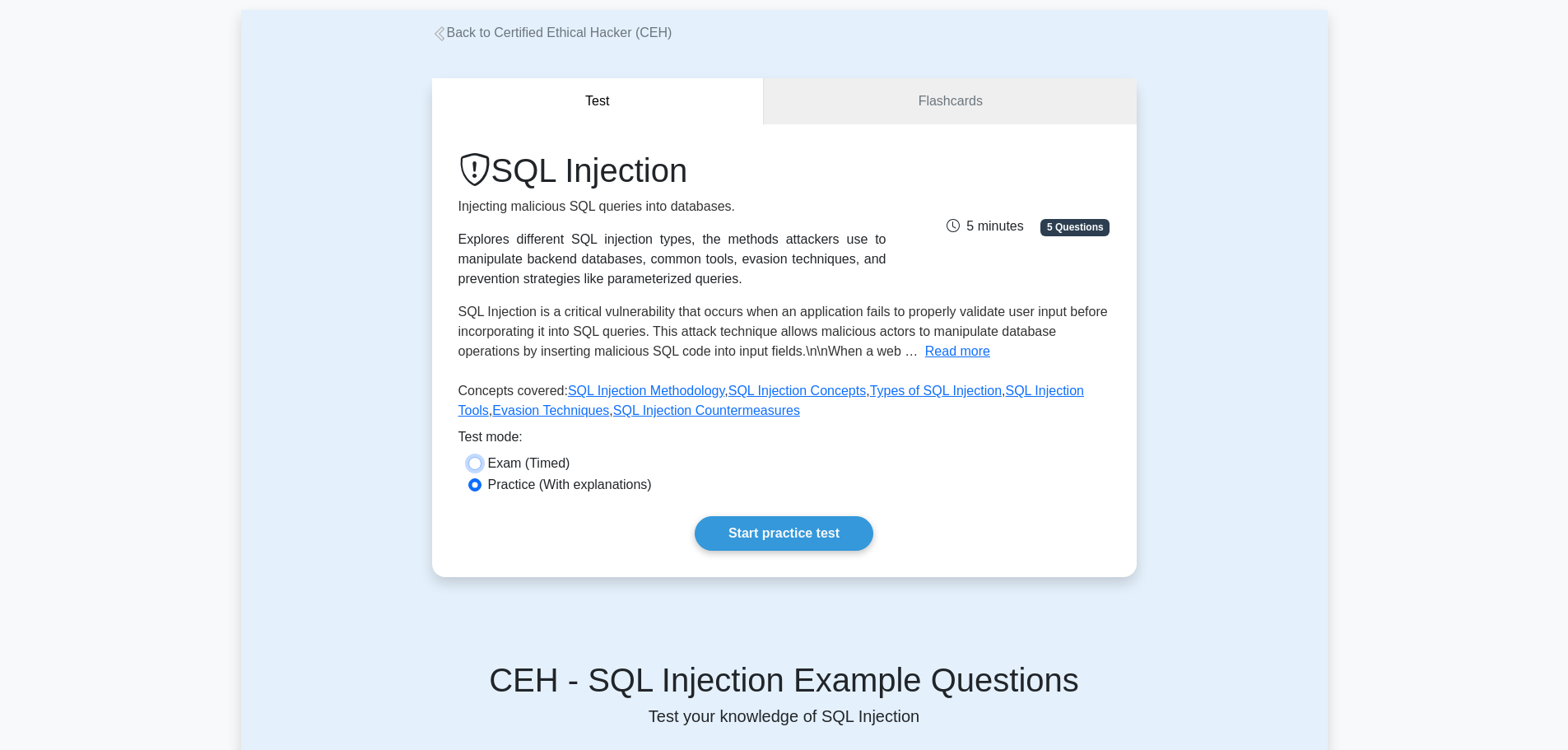
click at [476, 468] on input "Exam (Timed)" at bounding box center [475, 464] width 13 height 13
radio input "true"
click at [782, 539] on link "Start practice test" at bounding box center [784, 533] width 179 height 35
click at [535, 477] on label "Practice (With explanations)" at bounding box center [570, 485] width 164 height 20
click at [482, 478] on input "Practice (With explanations)" at bounding box center [475, 485] width 13 height 13
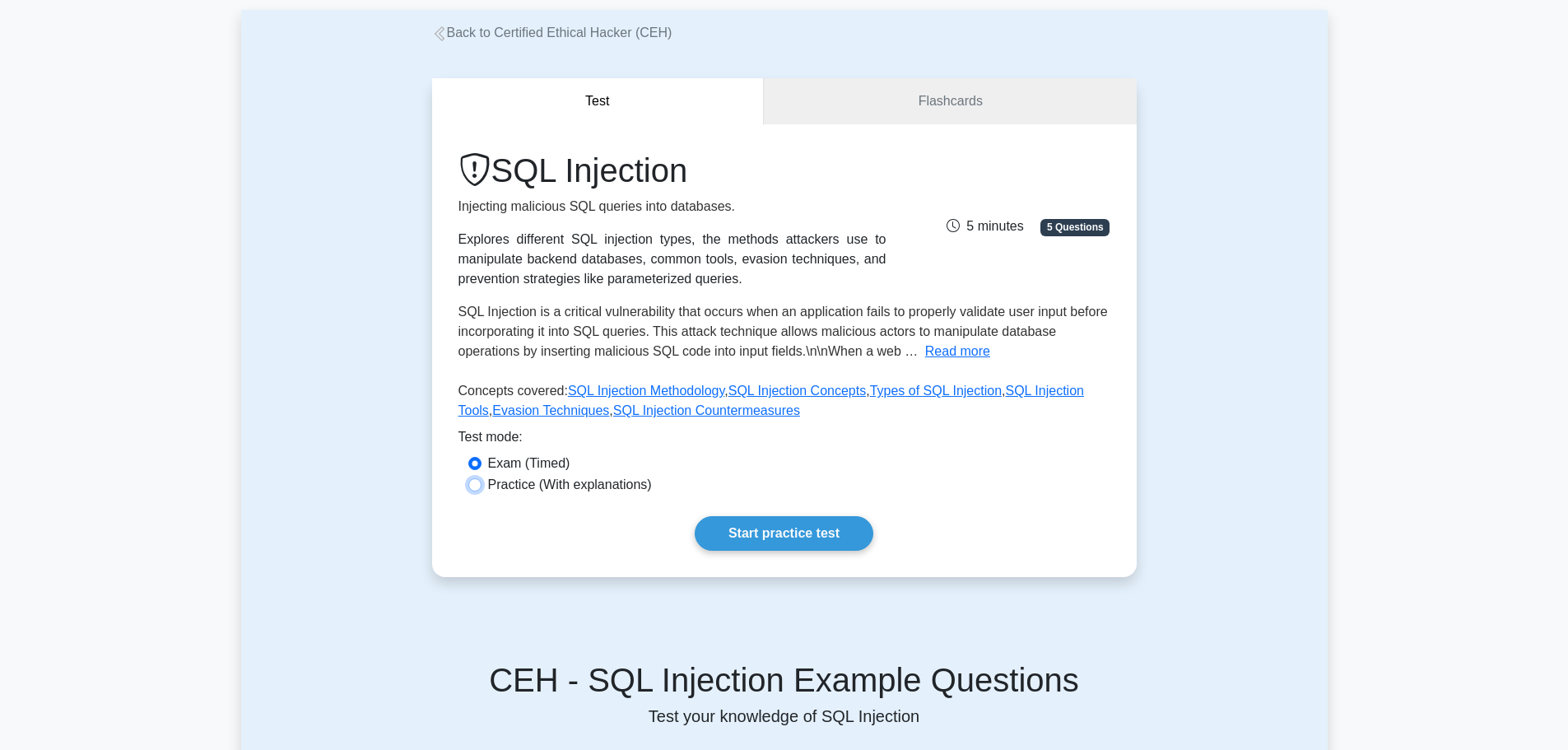
radio input "true"
click at [819, 538] on link "Start practice test" at bounding box center [784, 533] width 179 height 35
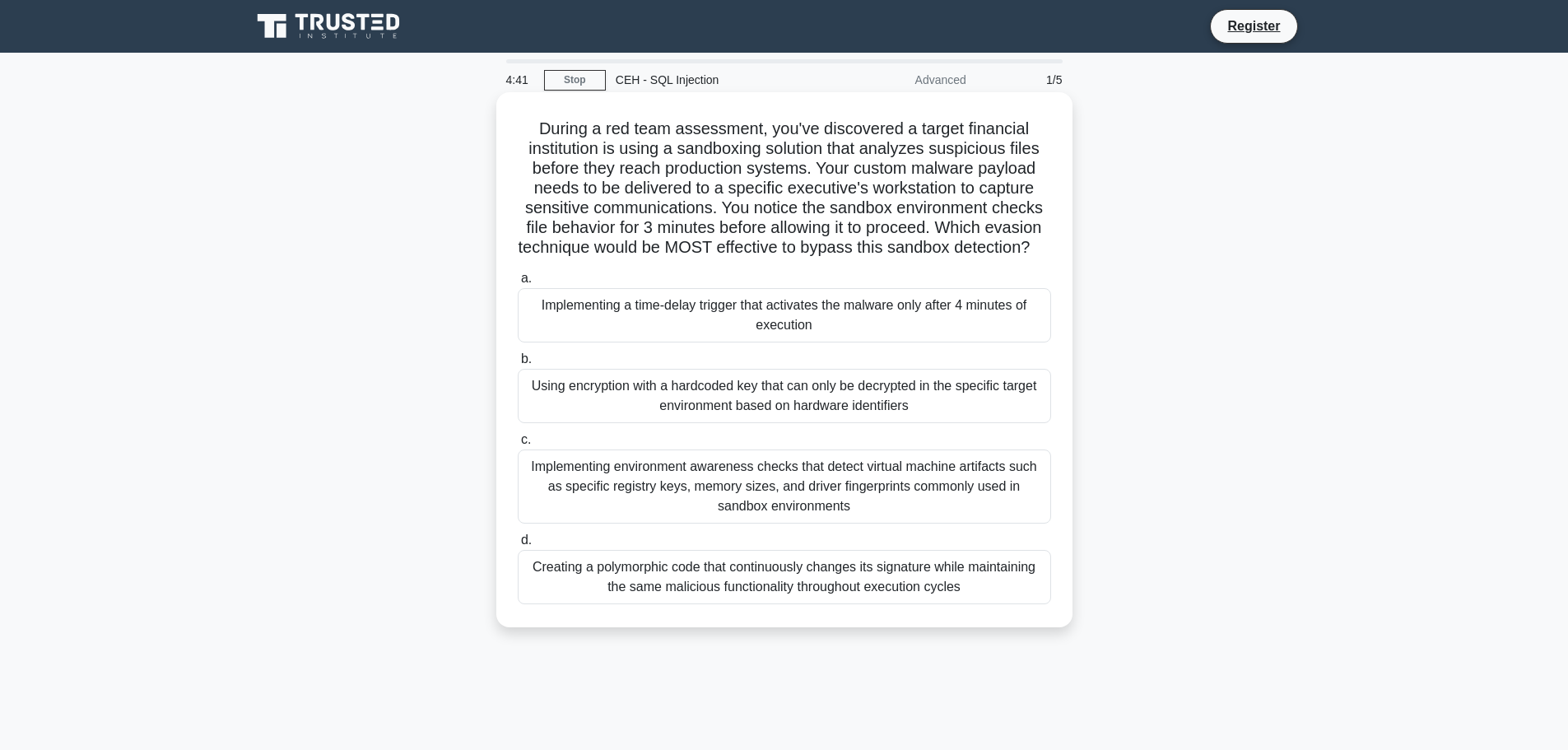
click at [828, 342] on div "Implementing a time-delay trigger that activates the malware only after 4 minut…" at bounding box center [785, 315] width 534 height 54
click at [518, 284] on input "a. Implementing a time-delay trigger that activates the malware only after 4 mi…" at bounding box center [518, 278] width 0 height 11
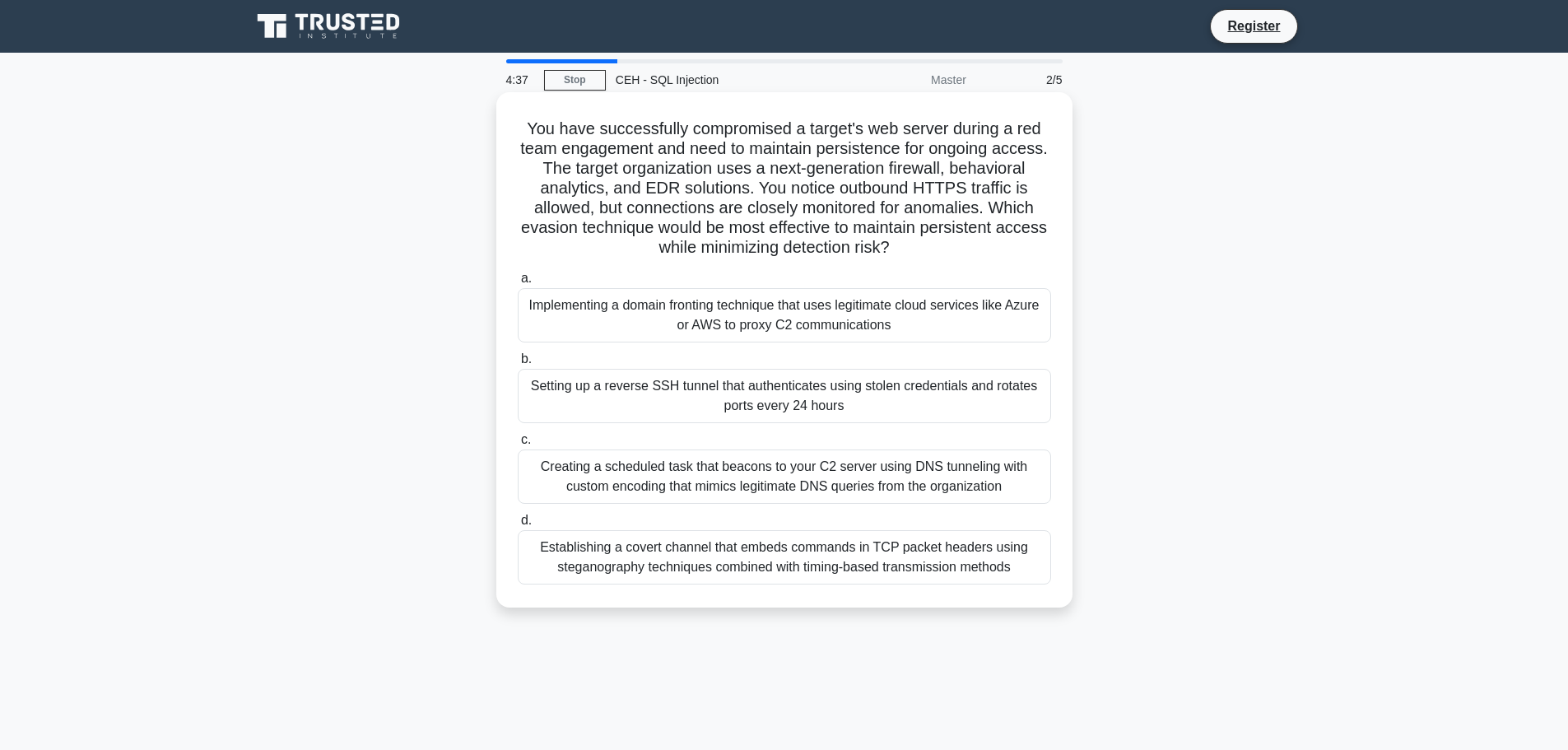
click at [820, 321] on div "Implementing a domain fronting technique that uses legitimate cloud services li…" at bounding box center [785, 315] width 534 height 54
click at [518, 284] on input "a. Implementing a domain fronting technique that uses legitimate cloud services…" at bounding box center [518, 278] width 0 height 11
